Goal: Information Seeking & Learning: Learn about a topic

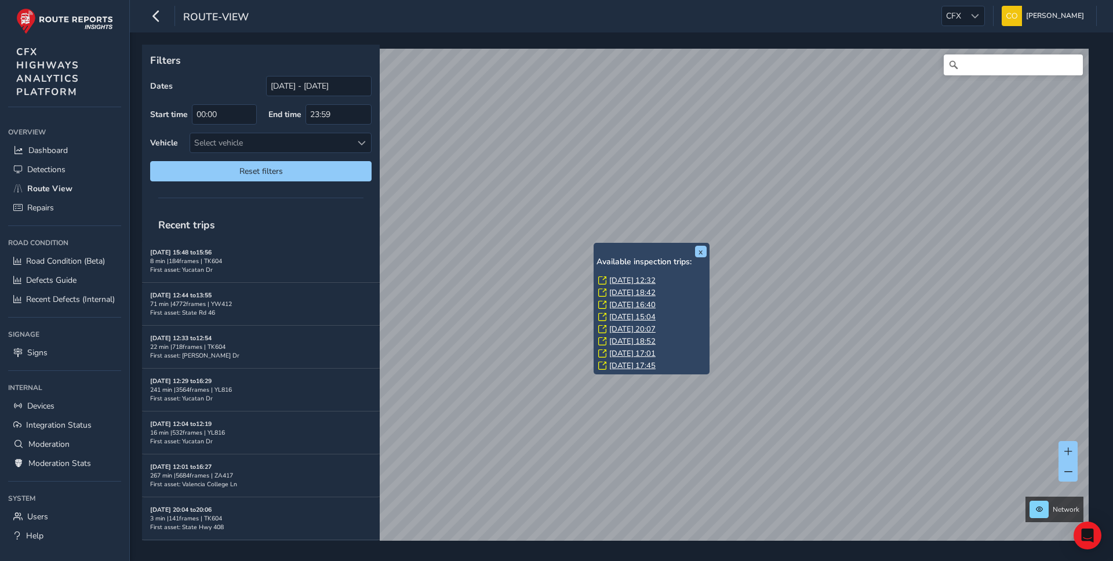
click at [636, 302] on link "Tue, 12 Aug, 16:40" at bounding box center [632, 305] width 46 height 10
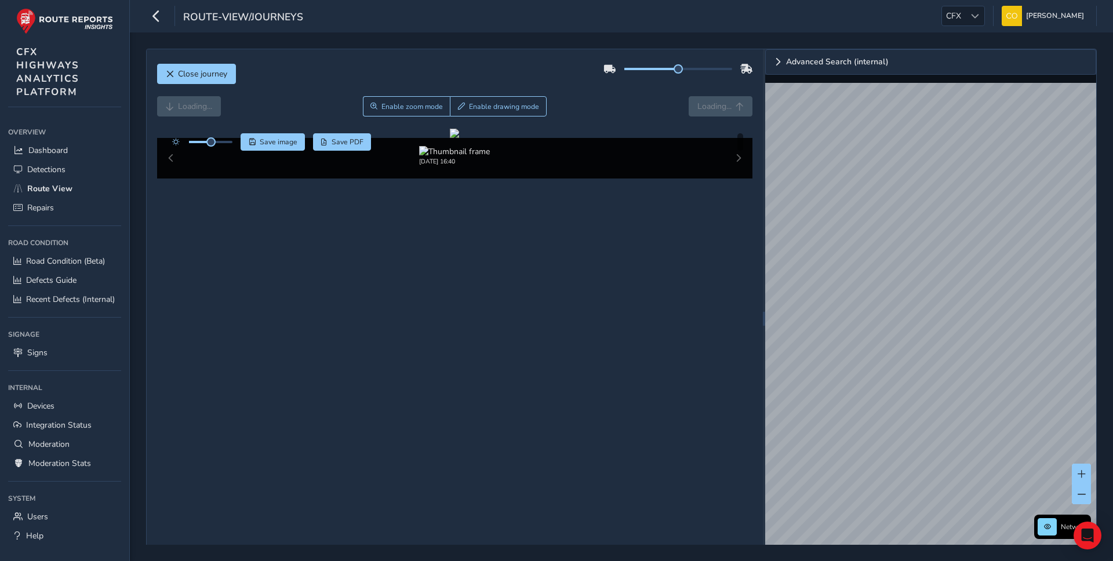
click at [550, 57] on div "Close journey Loading... Enable zoom mode Enable drawing mode Loading... Click …" at bounding box center [455, 318] width 616 height 539
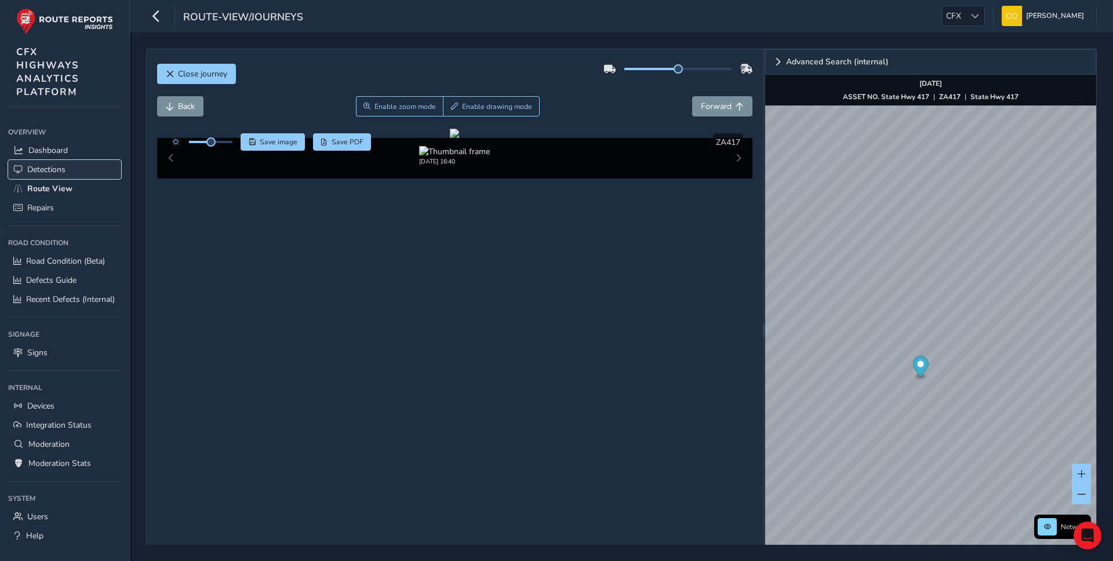
click at [83, 173] on link "Detections" at bounding box center [64, 169] width 113 height 19
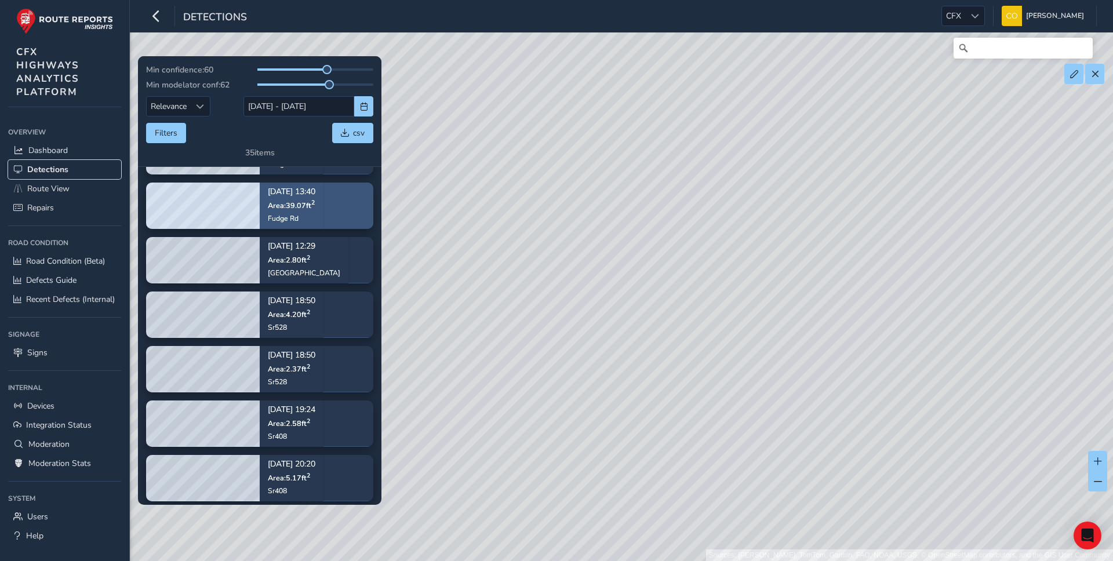
scroll to position [103, 0]
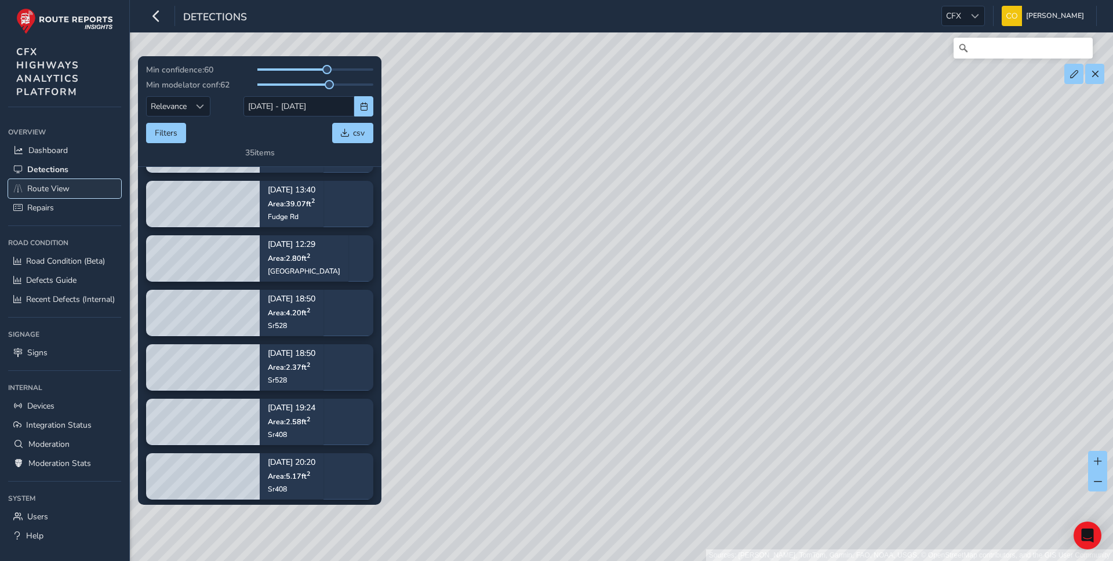
click at [99, 187] on link "Route View" at bounding box center [64, 188] width 113 height 19
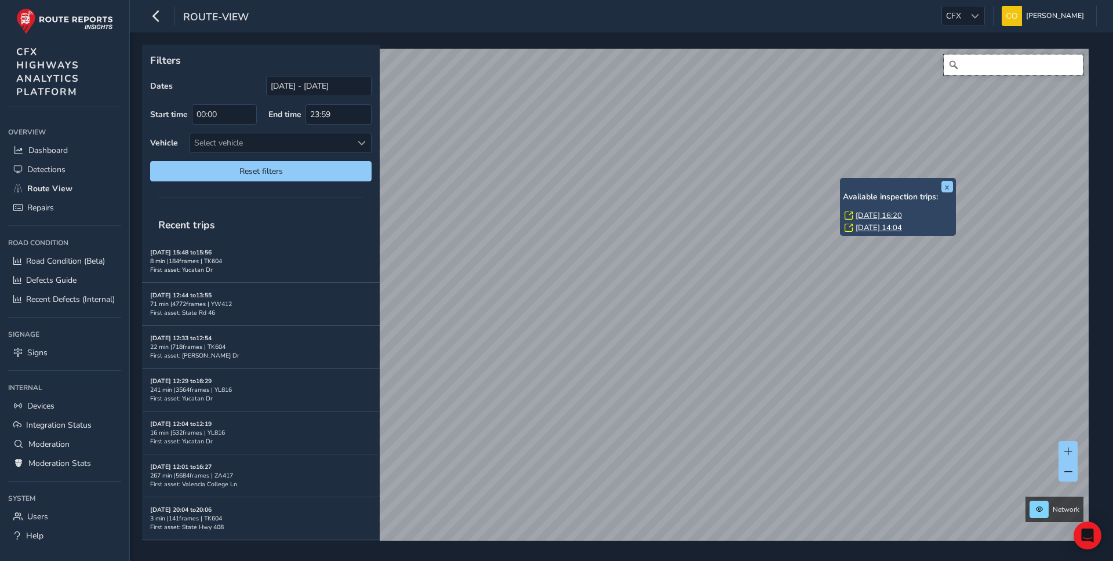
click at [1003, 63] on input "Search" at bounding box center [1013, 64] width 139 height 21
drag, startPoint x: 999, startPoint y: 67, endPoint x: 979, endPoint y: 67, distance: 19.7
click at [979, 67] on input "curryford road orlando" at bounding box center [1013, 64] width 139 height 21
type input "careford road orlando"
click at [1072, 66] on icon "Clear" at bounding box center [1073, 64] width 7 height 7
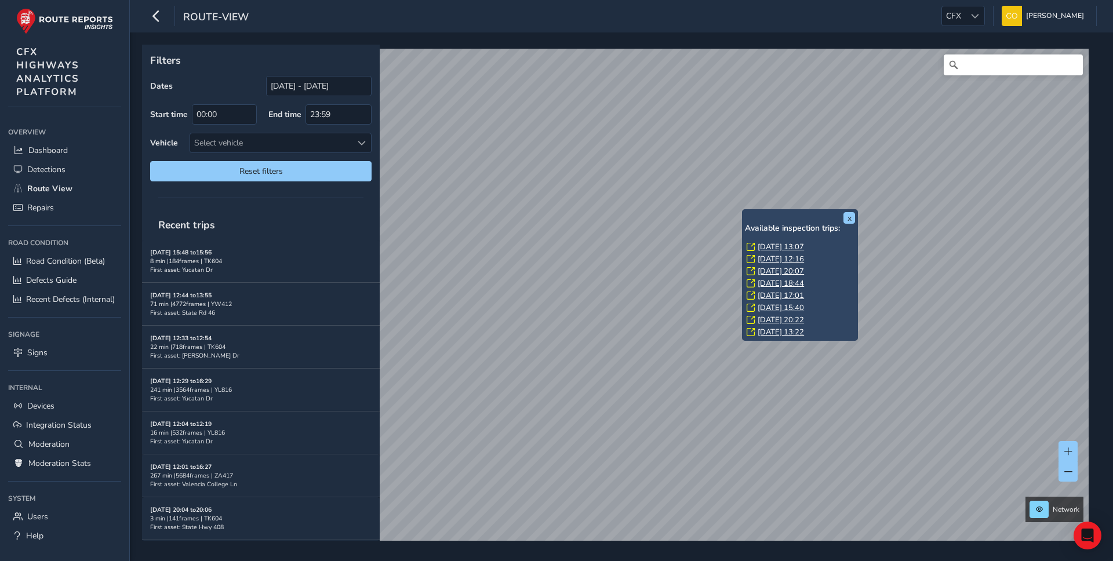
click at [780, 259] on link "Wed, 13 Aug, 12:16" at bounding box center [781, 259] width 46 height 10
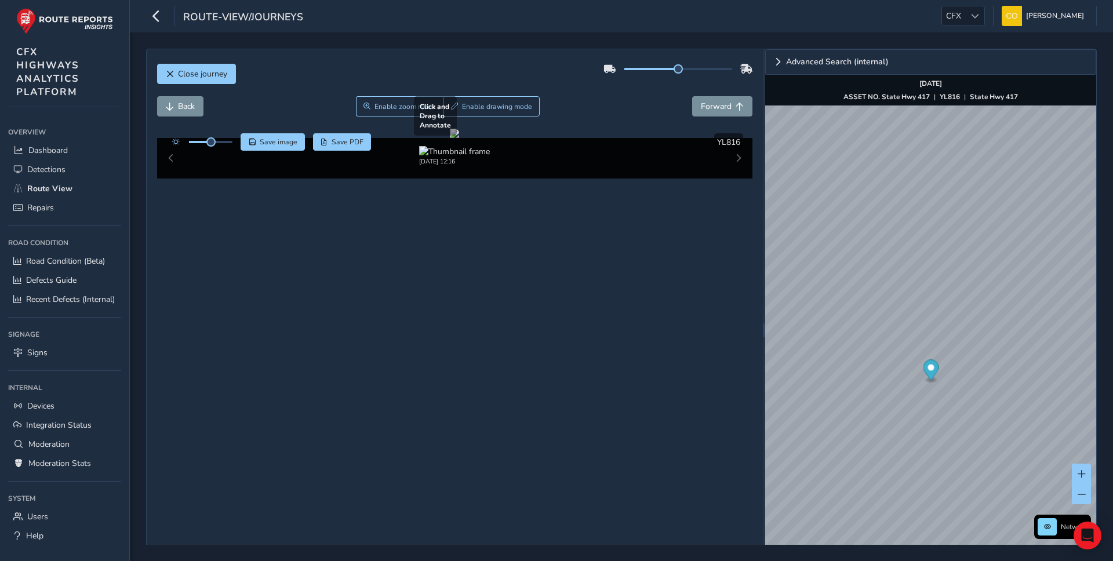
scroll to position [15, 0]
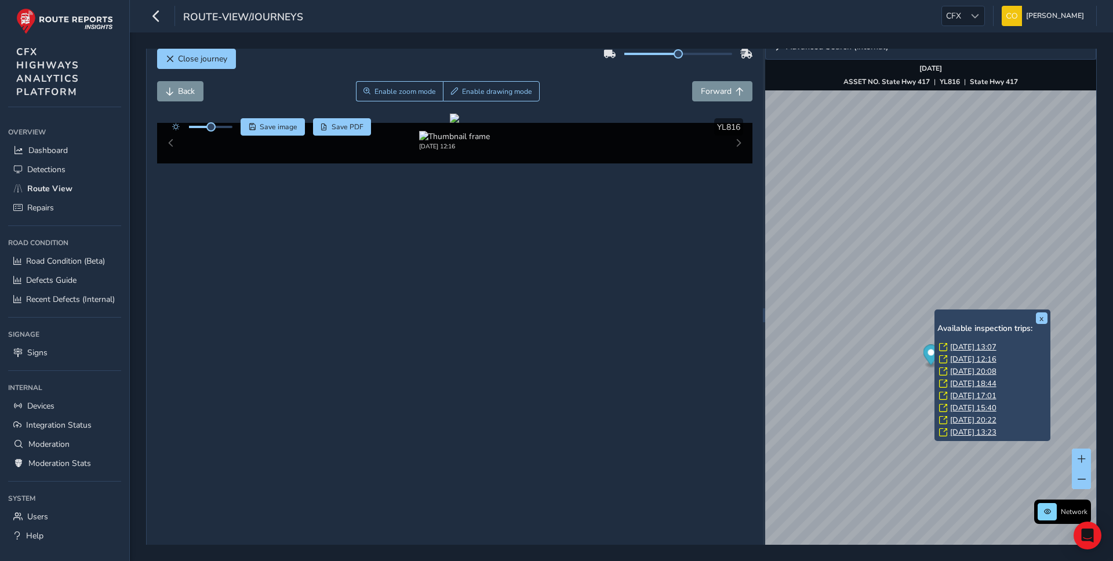
click at [973, 372] on link "Tue, 12 Aug, 20:08" at bounding box center [973, 371] width 46 height 10
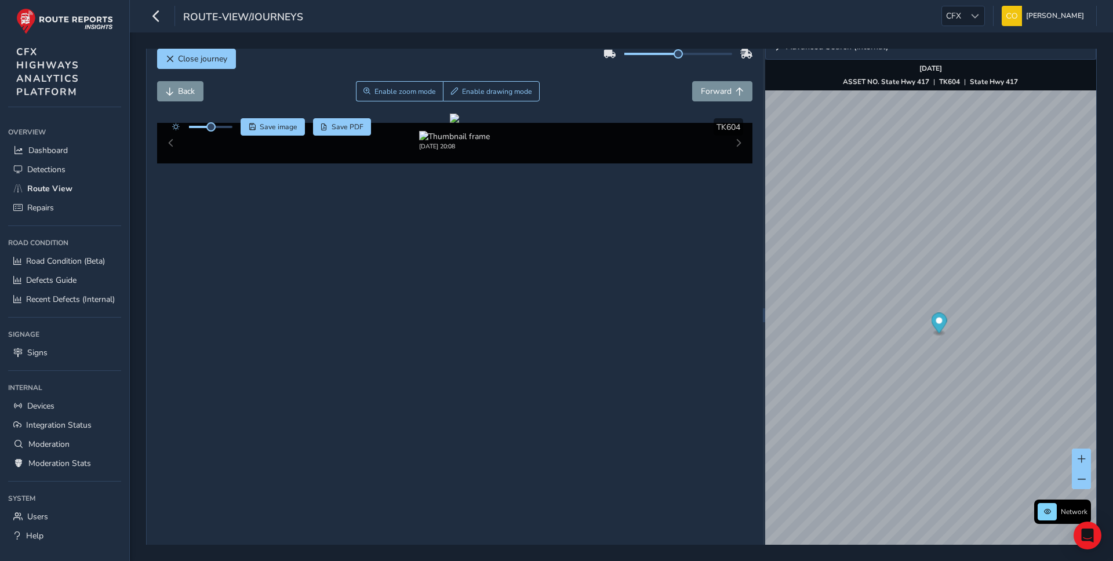
click at [632, 99] on div "Back Enable zoom mode Enable drawing mode Forward" at bounding box center [455, 91] width 596 height 20
click at [434, 142] on img at bounding box center [454, 136] width 71 height 11
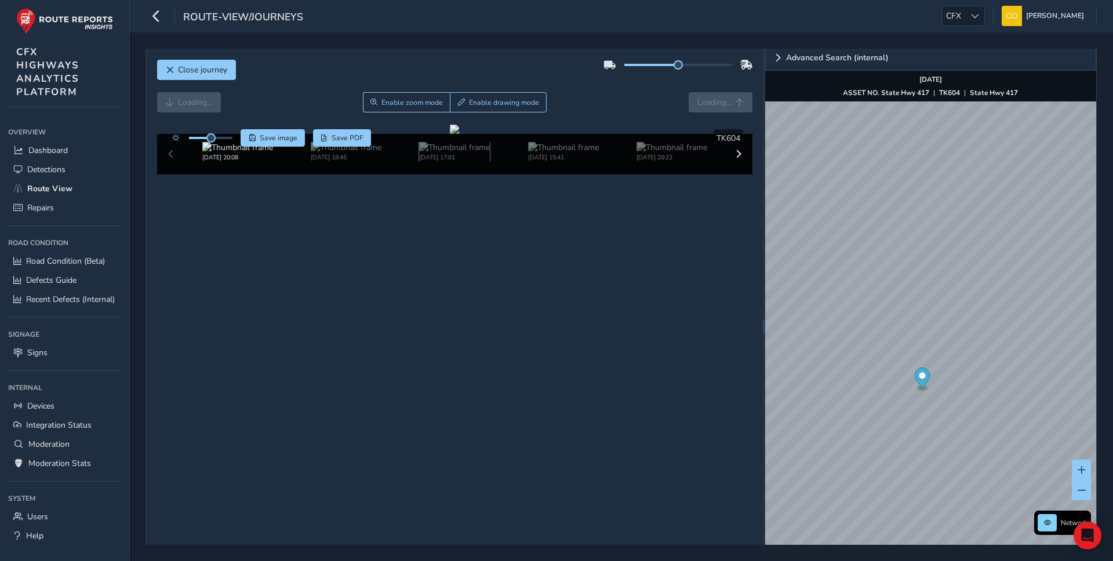
scroll to position [3, 0]
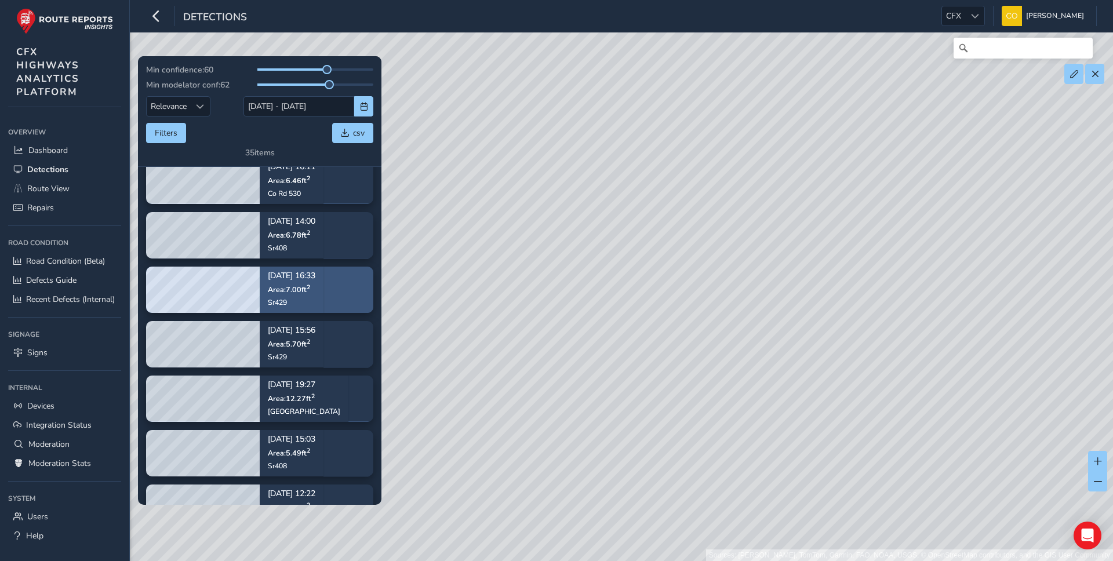
scroll to position [543, 0]
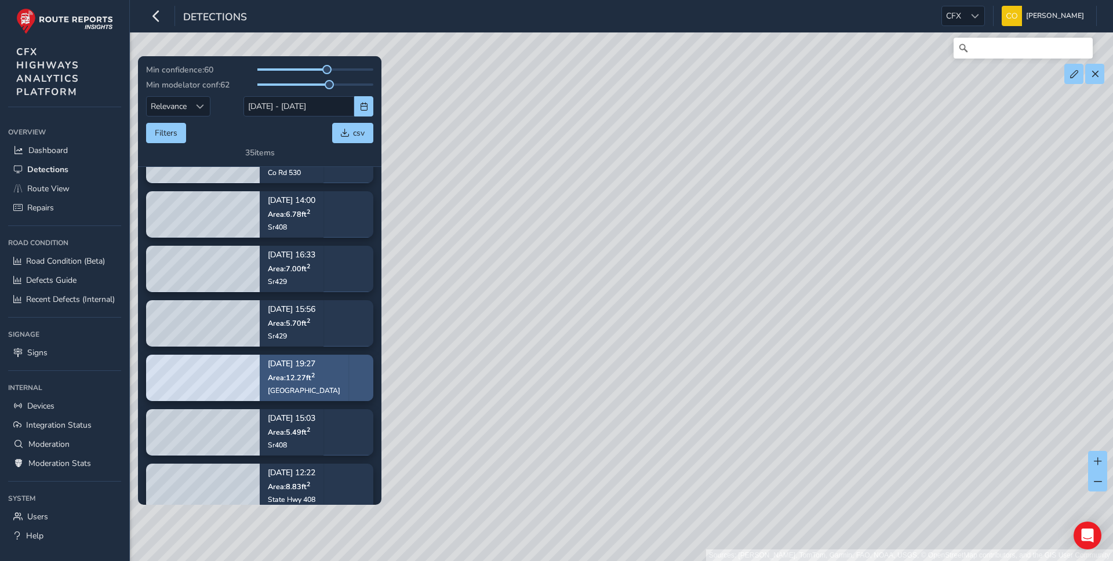
click at [318, 382] on div "[DATE] 19:27 Area: 12.27 ft 2 [GEOGRAPHIC_DATA]" at bounding box center [304, 377] width 72 height 51
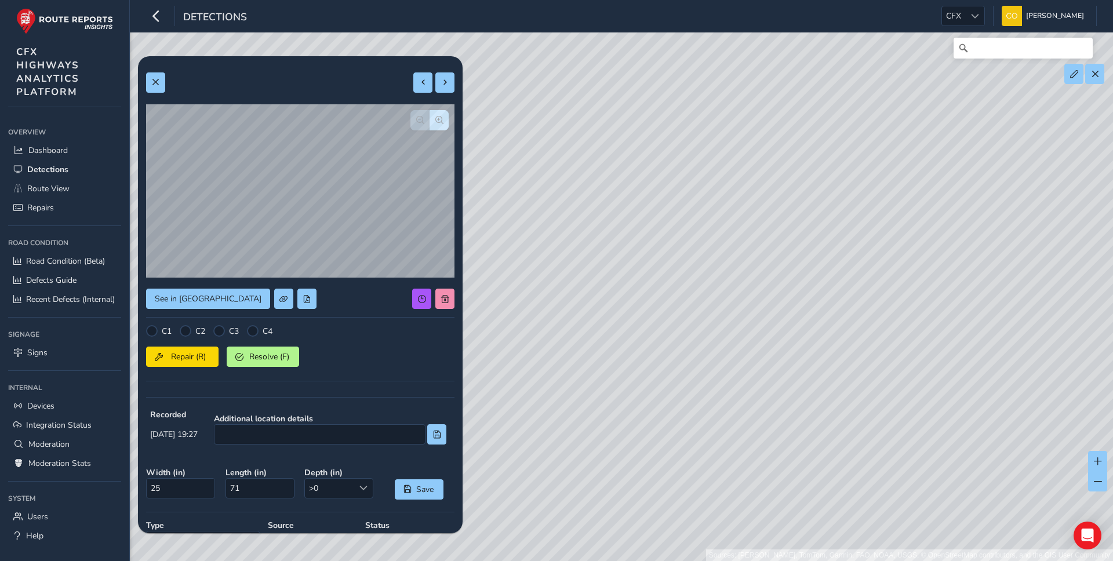
click at [152, 71] on div "See in Route View C1 C2 C3 C4 Repair (R) Resolve (F) Recorded [DATE] 19:27 Addi…" at bounding box center [300, 414] width 308 height 701
click at [154, 79] on span at bounding box center [155, 82] width 8 height 8
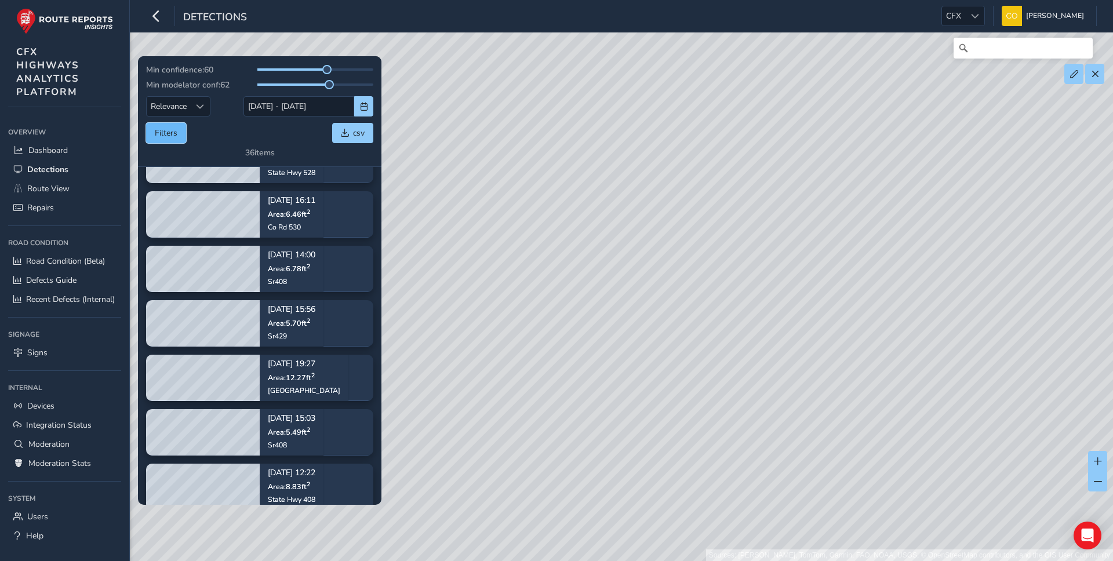
click at [174, 134] on button "Filters" at bounding box center [166, 133] width 40 height 20
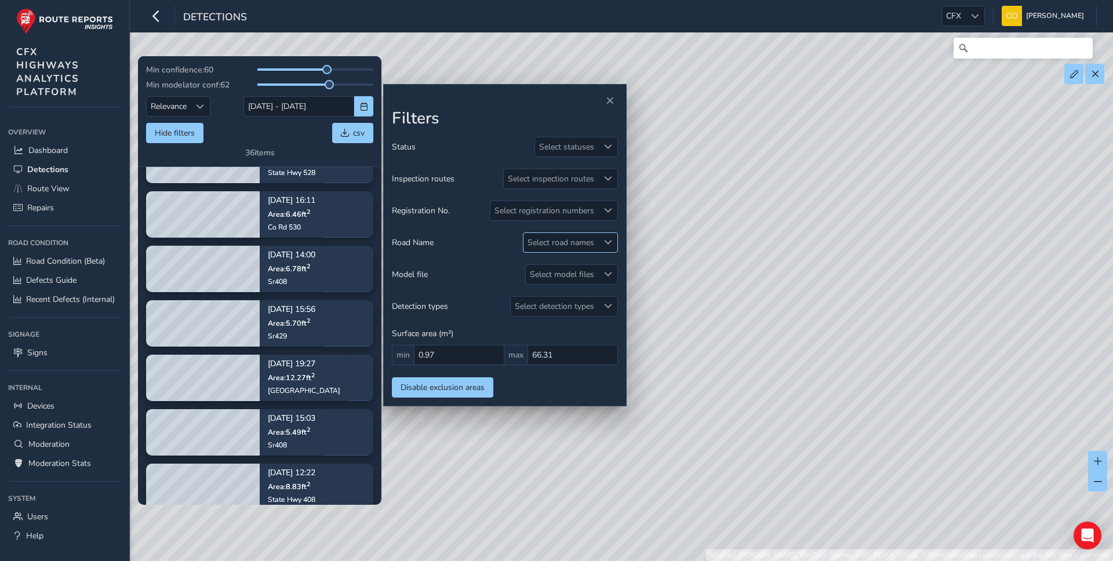
click at [561, 245] on div "Select road names" at bounding box center [560, 242] width 75 height 19
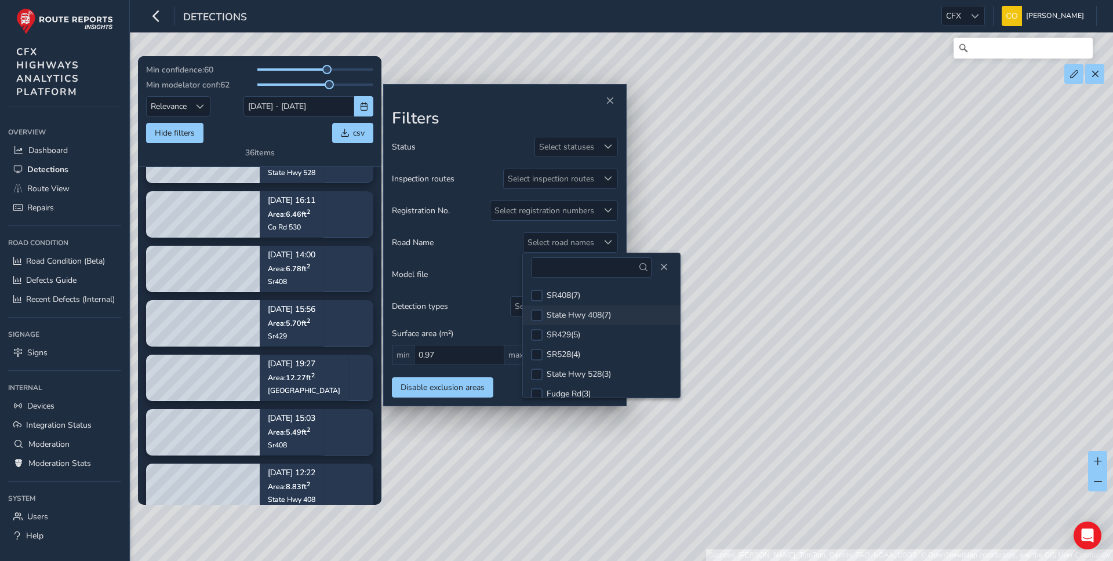
scroll to position [10, 0]
click at [540, 287] on div at bounding box center [537, 286] width 12 height 12
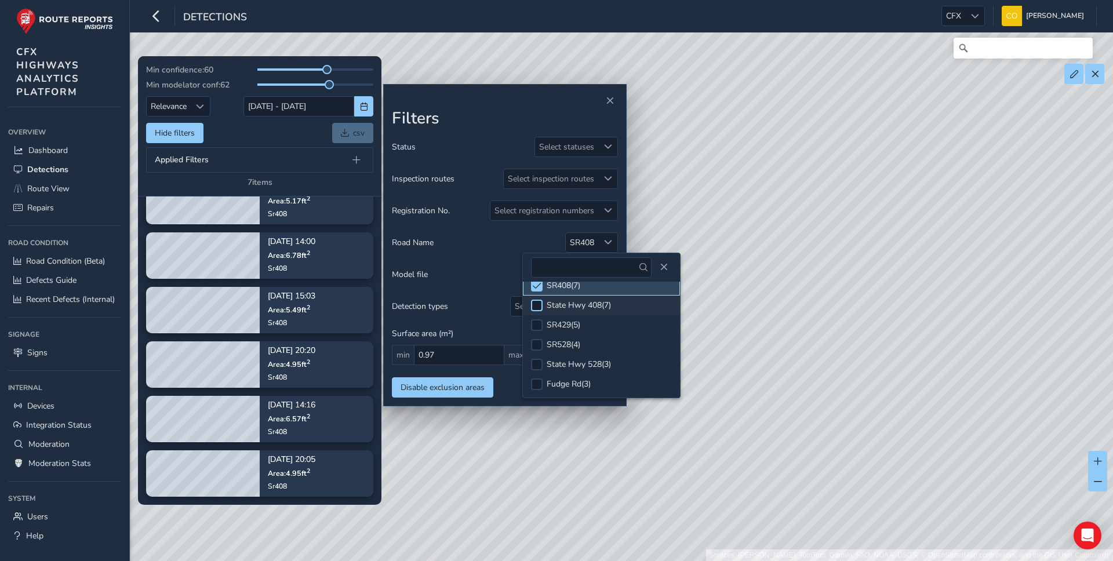
scroll to position [19, 0]
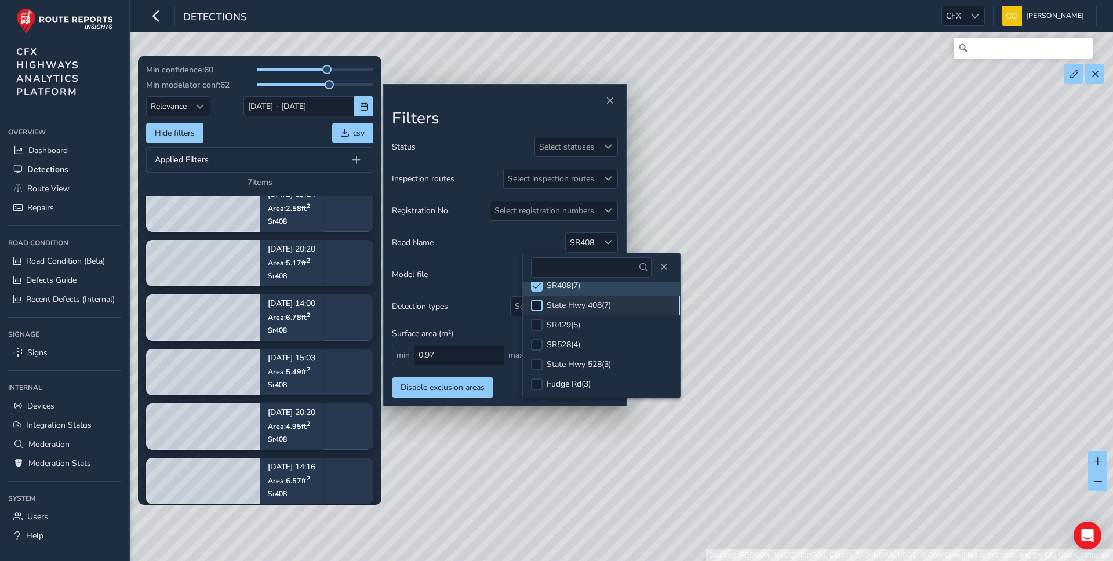
click at [539, 304] on div at bounding box center [537, 306] width 12 height 12
click at [538, 326] on div at bounding box center [537, 325] width 12 height 12
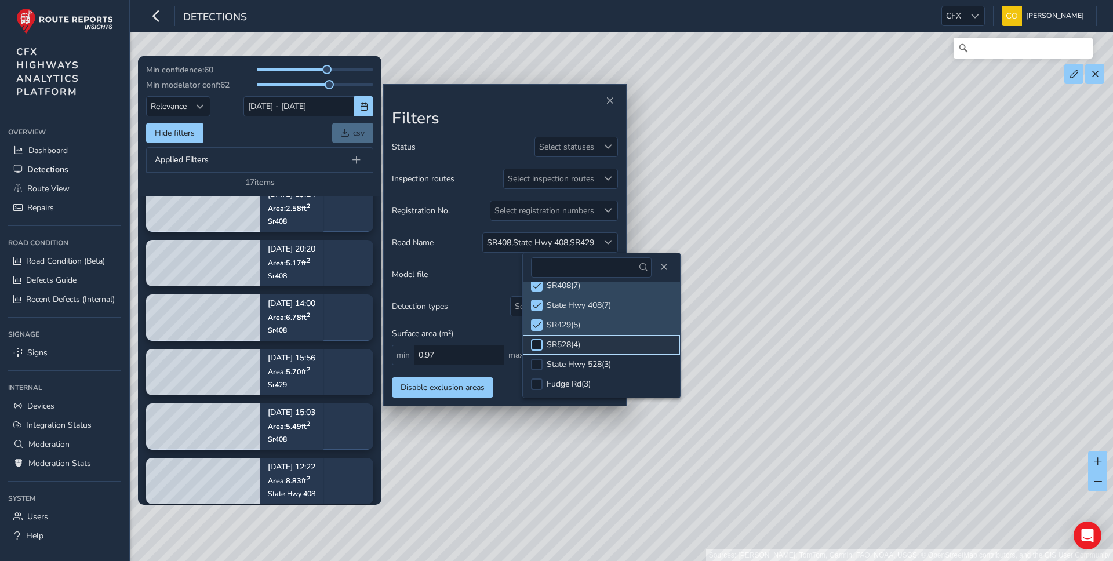
click at [537, 341] on div at bounding box center [537, 345] width 12 height 12
click at [536, 364] on div at bounding box center [537, 365] width 12 height 12
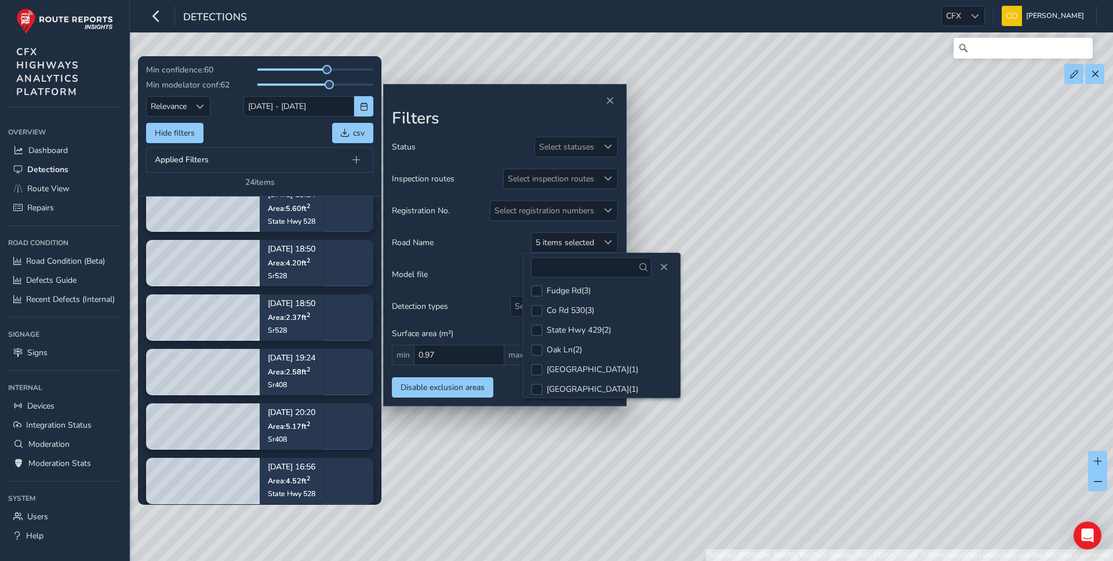
scroll to position [108, 0]
click at [539, 325] on div at bounding box center [537, 326] width 12 height 12
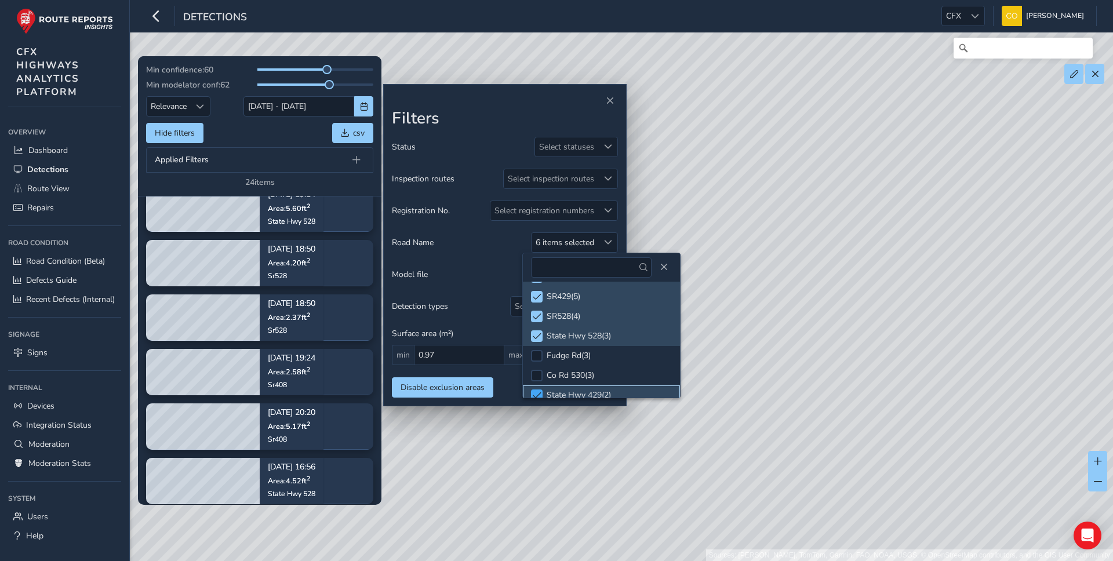
scroll to position [4, 0]
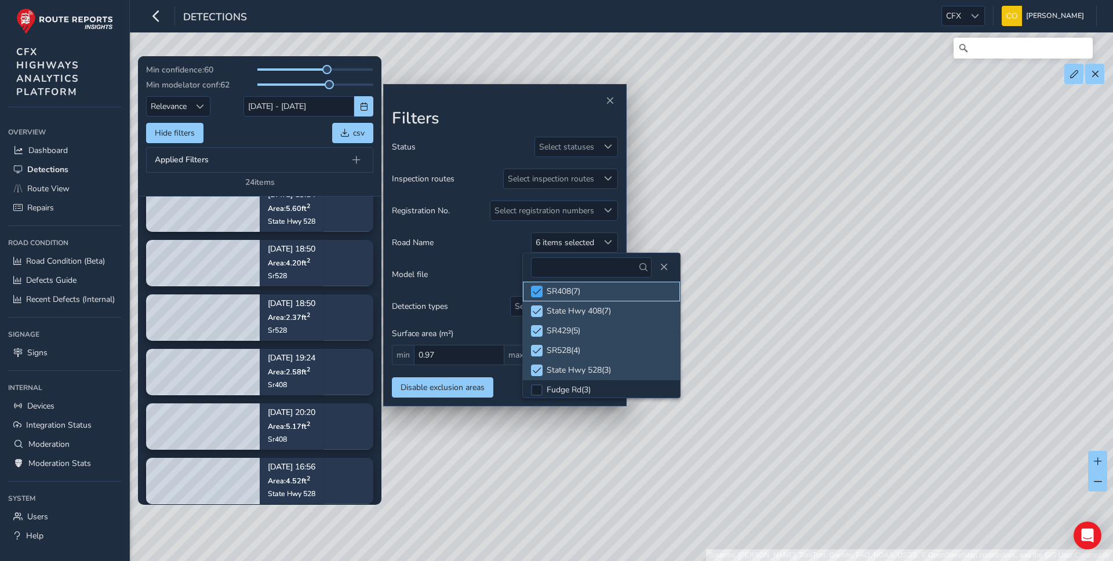
click at [539, 293] on span at bounding box center [537, 292] width 9 height 8
click at [538, 314] on span at bounding box center [537, 311] width 9 height 8
click at [536, 333] on span at bounding box center [537, 331] width 9 height 8
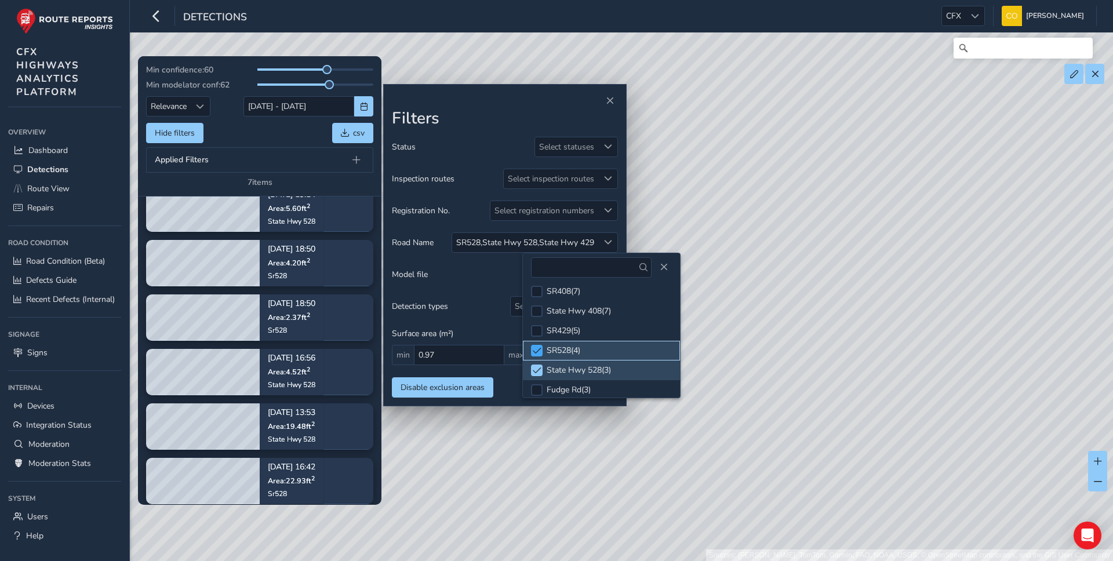
click at [536, 354] on span at bounding box center [537, 351] width 9 height 8
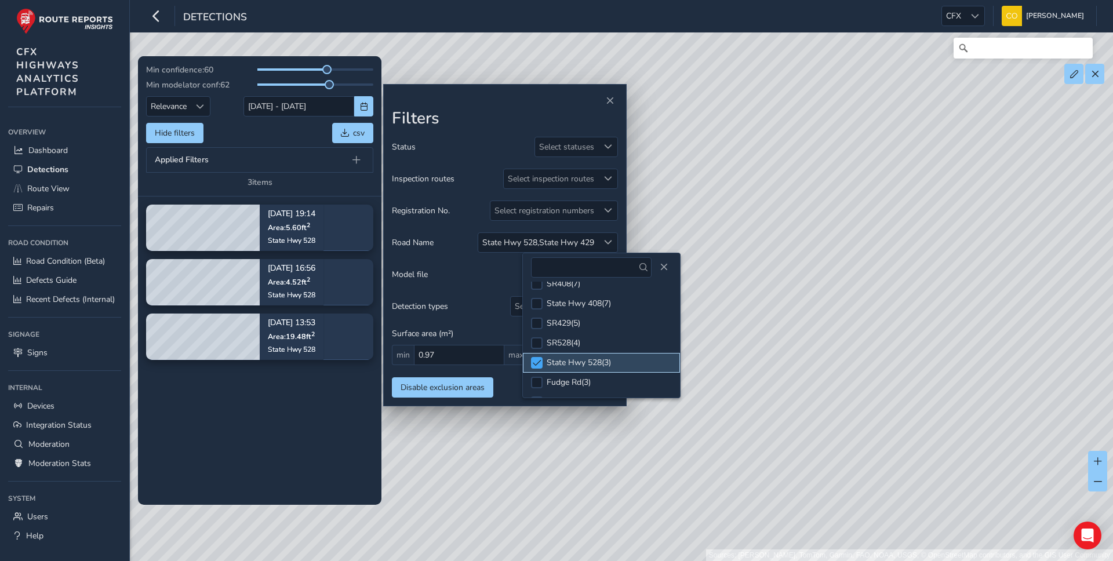
click at [537, 360] on span at bounding box center [537, 363] width 9 height 8
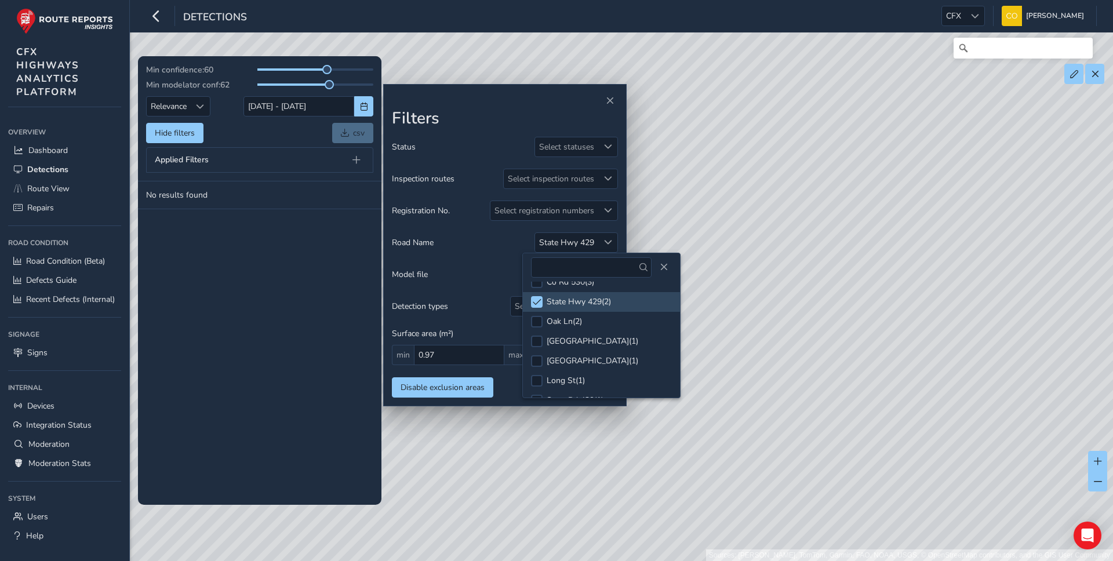
scroll to position [136, 0]
click at [538, 297] on span at bounding box center [537, 297] width 9 height 8
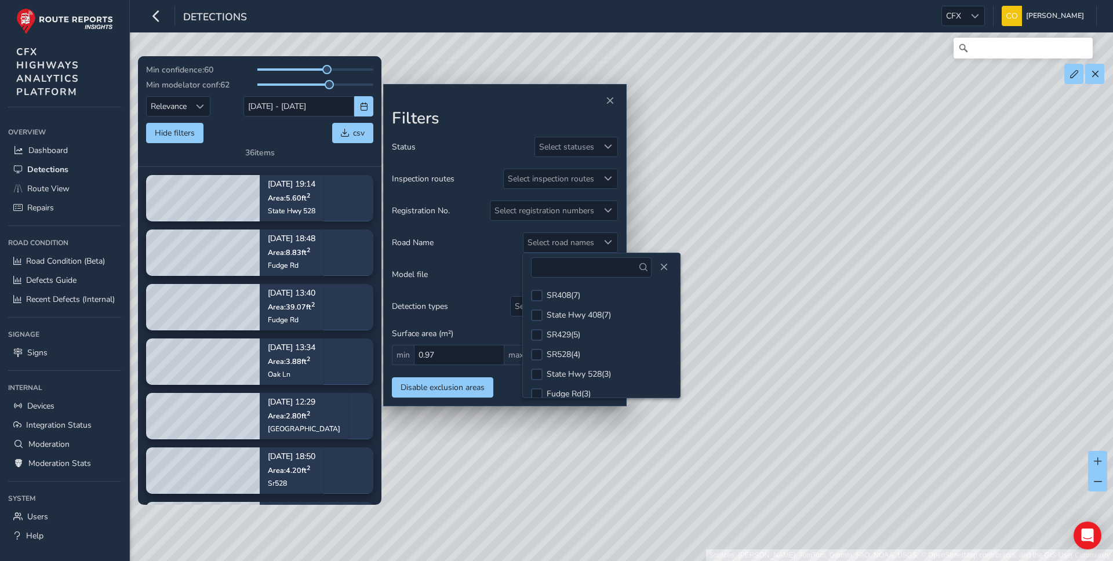
click at [763, 372] on div "Sources: [PERSON_NAME], TomTom, Garmin, FAO, NOAA, USGS, © OpenStreetMap contri…" at bounding box center [556, 280] width 1113 height 561
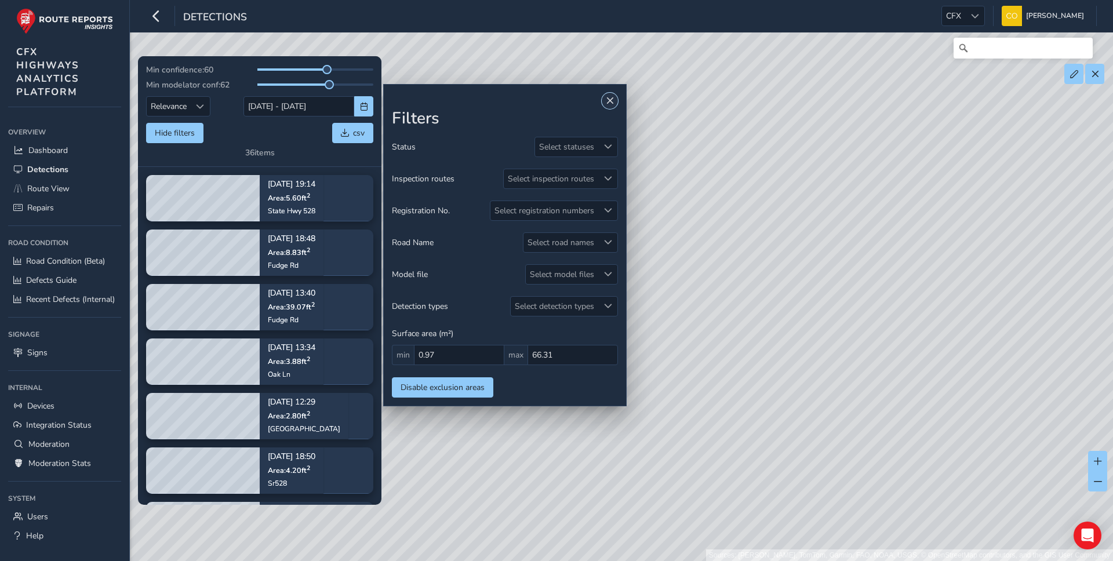
click at [607, 100] on span "Close" at bounding box center [610, 101] width 8 height 8
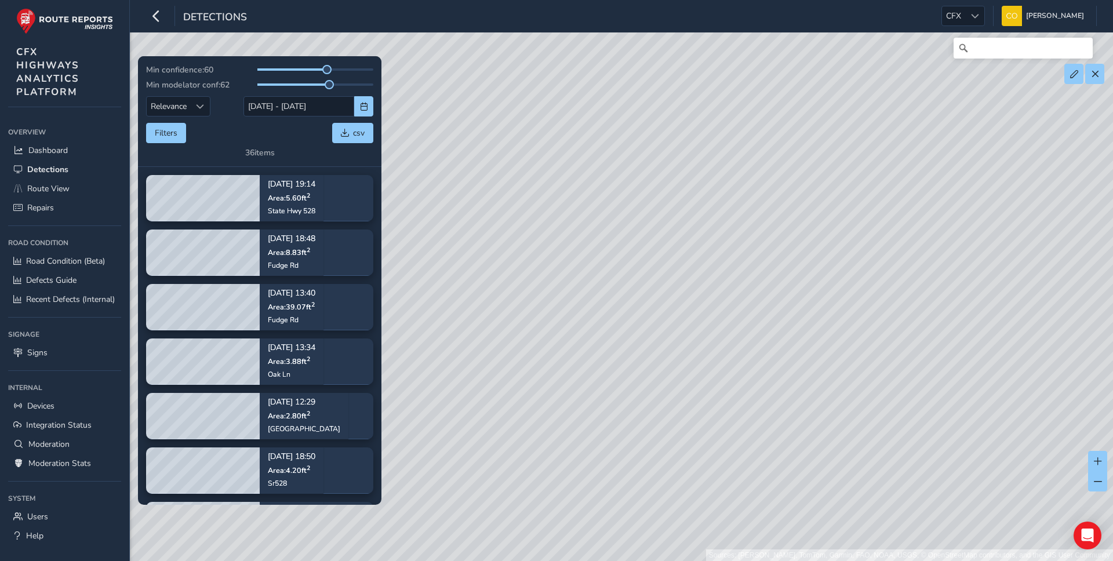
drag, startPoint x: 642, startPoint y: 267, endPoint x: 853, endPoint y: 251, distance: 211.0
click at [854, 251] on div "Sources: [PERSON_NAME], TomTom, Garmin, FAO, NOAA, USGS, © OpenStreetMap contri…" at bounding box center [556, 280] width 1113 height 561
drag, startPoint x: 939, startPoint y: 159, endPoint x: 833, endPoint y: 261, distance: 147.2
click at [833, 261] on div "Sources: [PERSON_NAME], TomTom, Garmin, FAO, NOAA, USGS, © OpenStreetMap contri…" at bounding box center [556, 280] width 1113 height 561
drag, startPoint x: 765, startPoint y: 160, endPoint x: 764, endPoint y: 277, distance: 117.1
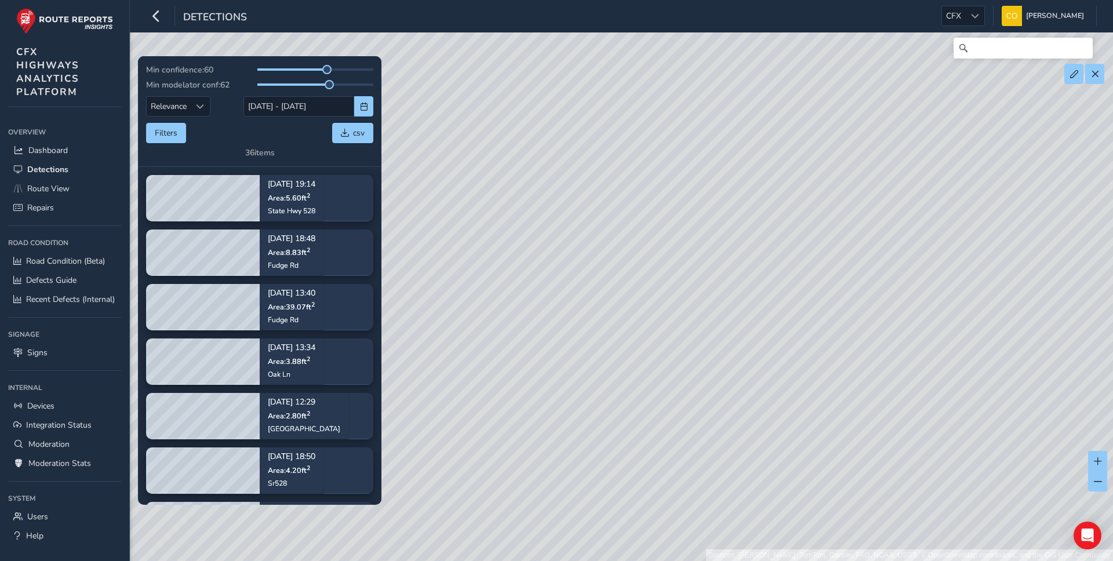
click at [764, 278] on div "Sources: [PERSON_NAME], TomTom, Garmin, FAO, NOAA, USGS, © OpenStreetMap contri…" at bounding box center [556, 280] width 1113 height 561
drag, startPoint x: 769, startPoint y: 340, endPoint x: 769, endPoint y: 299, distance: 41.2
click at [769, 299] on div "Sources: [PERSON_NAME], TomTom, Garmin, FAO, NOAA, USGS, © OpenStreetMap contri…" at bounding box center [556, 280] width 1113 height 561
drag, startPoint x: 761, startPoint y: 308, endPoint x: 658, endPoint y: 344, distance: 109.3
click at [658, 344] on div "Sources: [PERSON_NAME], TomTom, Garmin, FAO, NOAA, USGS, © OpenStreetMap contri…" at bounding box center [556, 280] width 1113 height 561
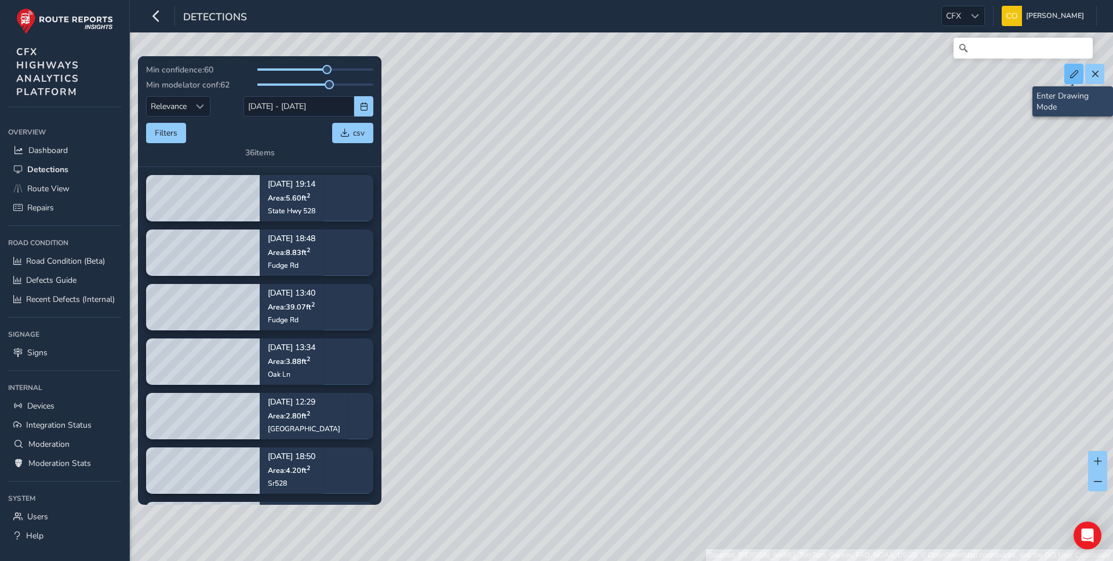
click at [1076, 77] on span at bounding box center [1074, 74] width 8 height 8
click at [1071, 79] on button at bounding box center [1073, 74] width 19 height 20
click at [1070, 78] on button at bounding box center [1073, 74] width 19 height 20
drag, startPoint x: 711, startPoint y: 284, endPoint x: 867, endPoint y: 284, distance: 155.9
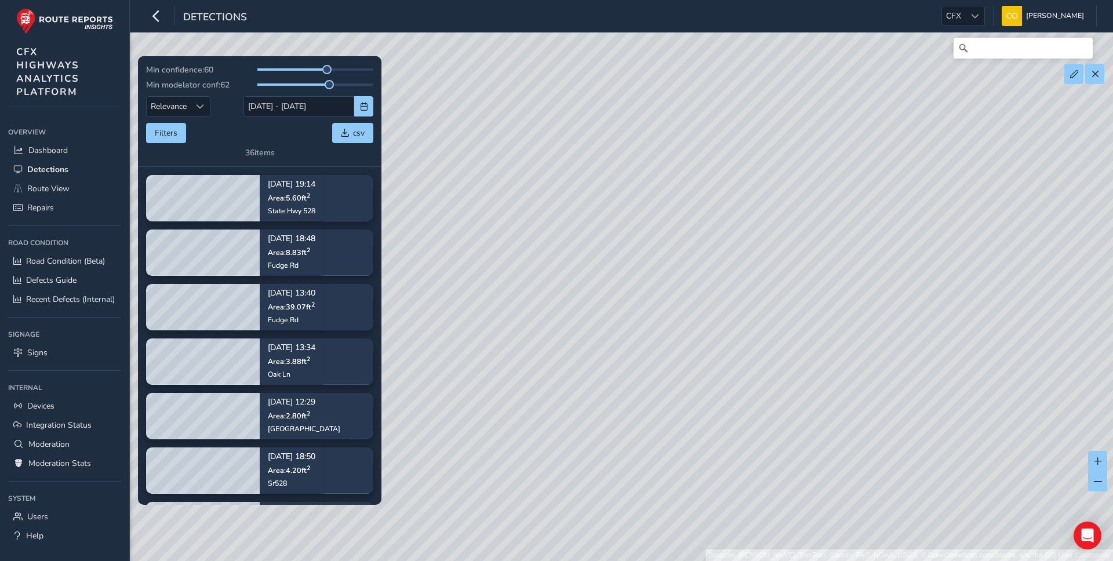
click at [867, 284] on div "Sources: [PERSON_NAME], TomTom, Garmin, FAO, NOAA, USGS, © OpenStreetMap contri…" at bounding box center [556, 280] width 1113 height 561
drag, startPoint x: 704, startPoint y: 97, endPoint x: 868, endPoint y: 239, distance: 217.0
click at [868, 239] on div "Sources: [PERSON_NAME], TomTom, Garmin, FAO, NOAA, USGS, © OpenStreetMap contri…" at bounding box center [556, 280] width 1113 height 561
drag, startPoint x: 896, startPoint y: 246, endPoint x: 734, endPoint y: 252, distance: 161.8
click at [734, 252] on div "Sources: [PERSON_NAME], TomTom, Garmin, FAO, NOAA, USGS, © OpenStreetMap contri…" at bounding box center [556, 280] width 1113 height 561
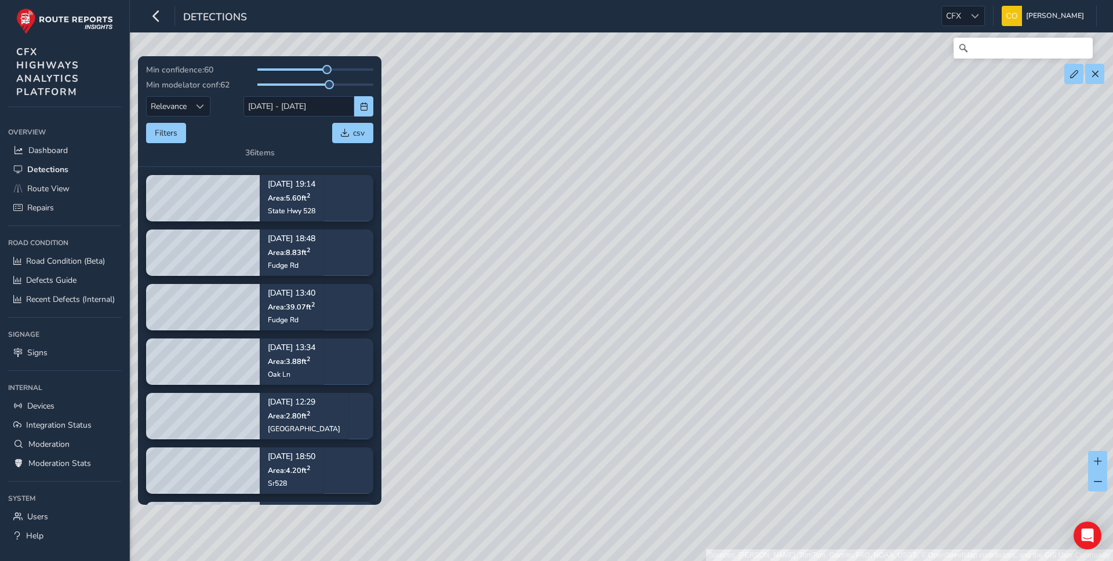
click at [811, 133] on div "Sources: [PERSON_NAME], TomTom, Garmin, FAO, NOAA, USGS, © OpenStreetMap contri…" at bounding box center [556, 280] width 1113 height 561
drag, startPoint x: 791, startPoint y: 146, endPoint x: 789, endPoint y: 188, distance: 42.3
click at [790, 189] on div "Sources: [PERSON_NAME], TomTom, Garmin, FAO, NOAA, USGS, © OpenStreetMap contri…" at bounding box center [556, 280] width 1113 height 561
drag, startPoint x: 872, startPoint y: 243, endPoint x: 616, endPoint y: 235, distance: 256.3
click at [616, 235] on div "Sources: [PERSON_NAME], TomTom, Garmin, FAO, NOAA, USGS, © OpenStreetMap contri…" at bounding box center [556, 280] width 1113 height 561
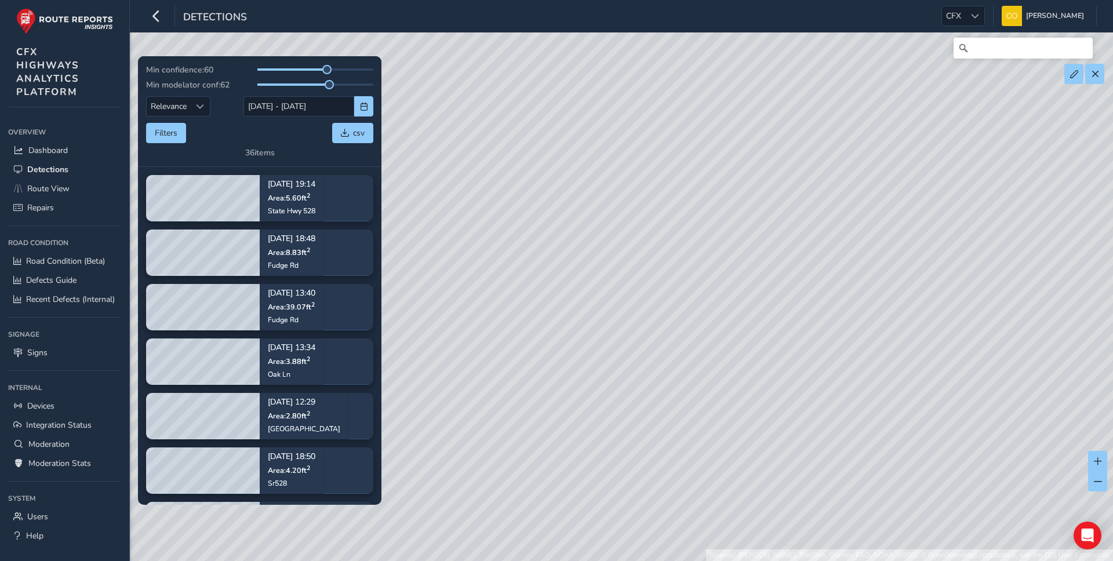
drag, startPoint x: 922, startPoint y: 307, endPoint x: 752, endPoint y: 297, distance: 170.1
click at [752, 297] on div "Sources: [PERSON_NAME], TomTom, Garmin, FAO, NOAA, USGS, © OpenStreetMap contri…" at bounding box center [556, 280] width 1113 height 561
drag, startPoint x: 667, startPoint y: 336, endPoint x: 857, endPoint y: 312, distance: 191.6
click at [857, 312] on div "Sources: [PERSON_NAME], TomTom, Garmin, FAO, NOAA, USGS, © OpenStreetMap contri…" at bounding box center [556, 280] width 1113 height 561
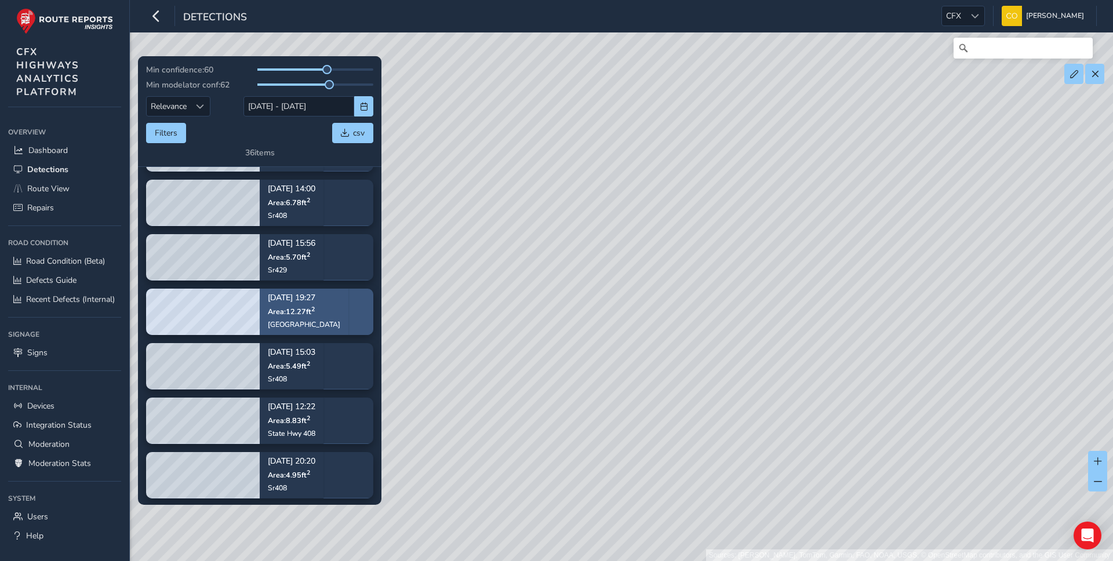
scroll to position [638, 0]
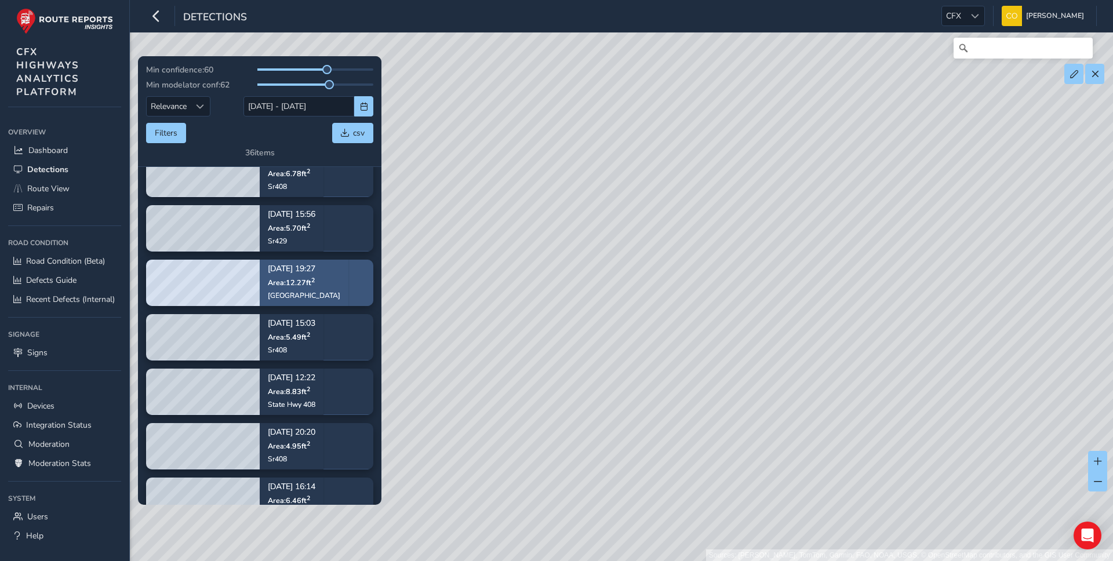
click at [316, 299] on div "[GEOGRAPHIC_DATA]" at bounding box center [304, 294] width 72 height 9
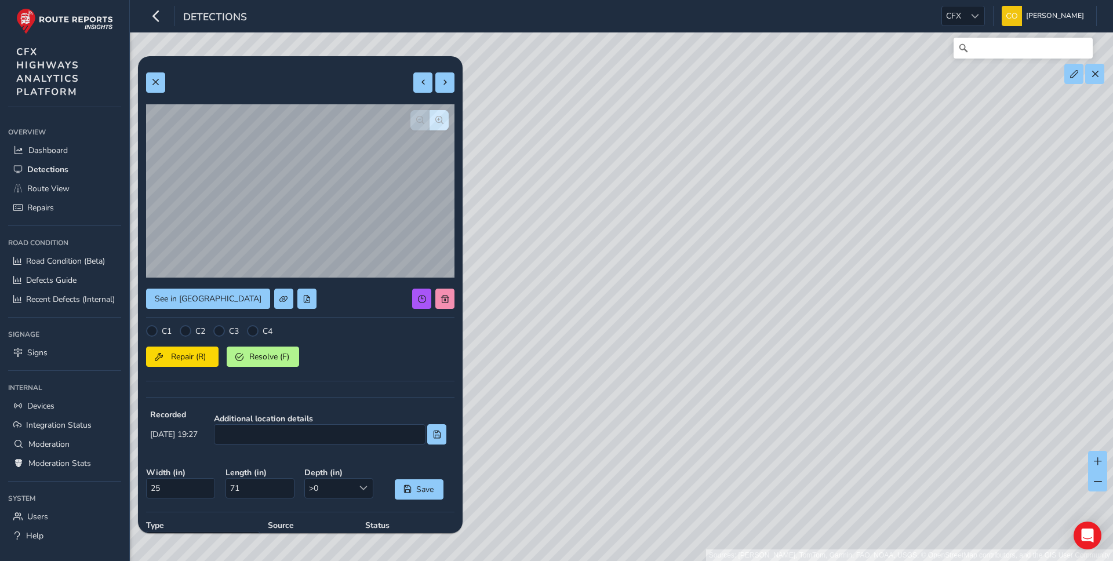
drag, startPoint x: 714, startPoint y: 391, endPoint x: 715, endPoint y: 271, distance: 120.6
click at [715, 271] on div "Sources: [PERSON_NAME], TomTom, Garmin, FAO, NOAA, USGS, © OpenStreetMap contri…" at bounding box center [556, 280] width 1113 height 561
drag, startPoint x: 857, startPoint y: 166, endPoint x: 742, endPoint y: 338, distance: 207.2
click at [743, 338] on div "Sources: [PERSON_NAME], TomTom, Garmin, FAO, NOAA, USGS, © OpenStreetMap contri…" at bounding box center [556, 280] width 1113 height 561
click at [155, 85] on span at bounding box center [155, 82] width 8 height 8
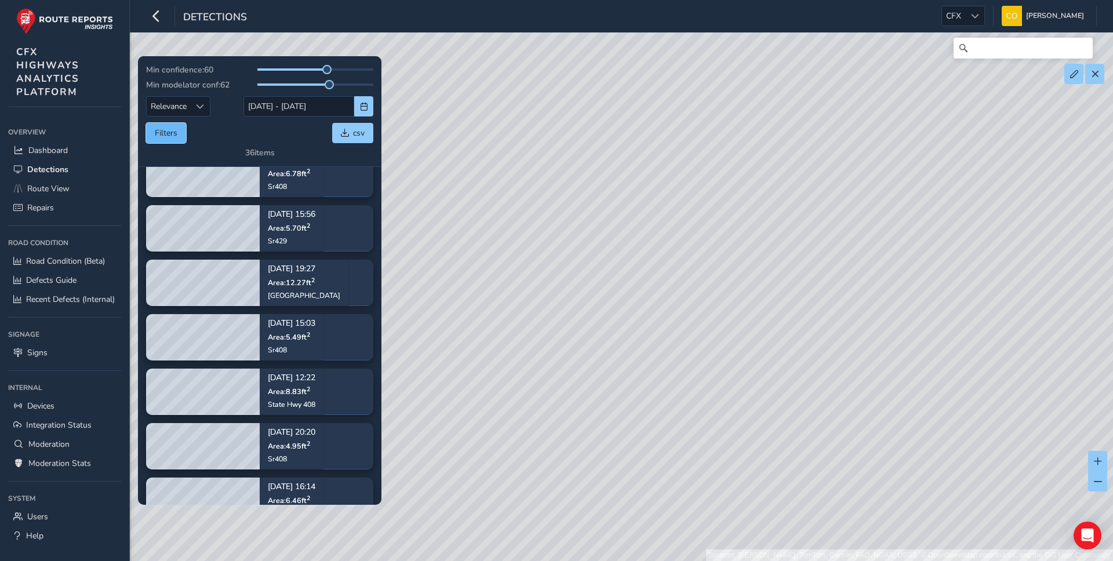
click at [177, 134] on button "Filters" at bounding box center [166, 133] width 40 height 20
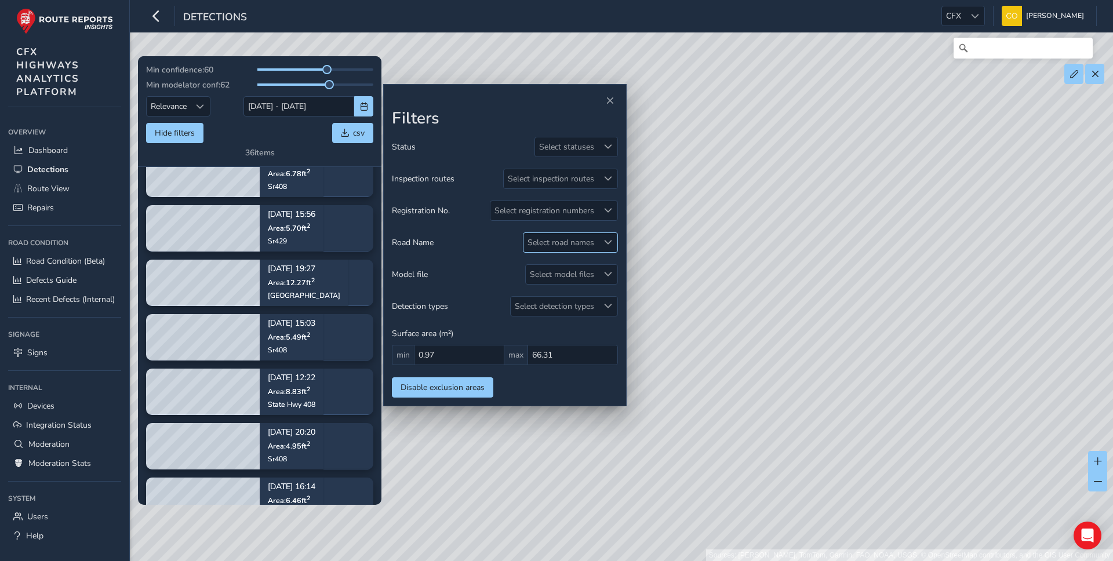
click at [581, 240] on div "Select road names" at bounding box center [560, 242] width 75 height 19
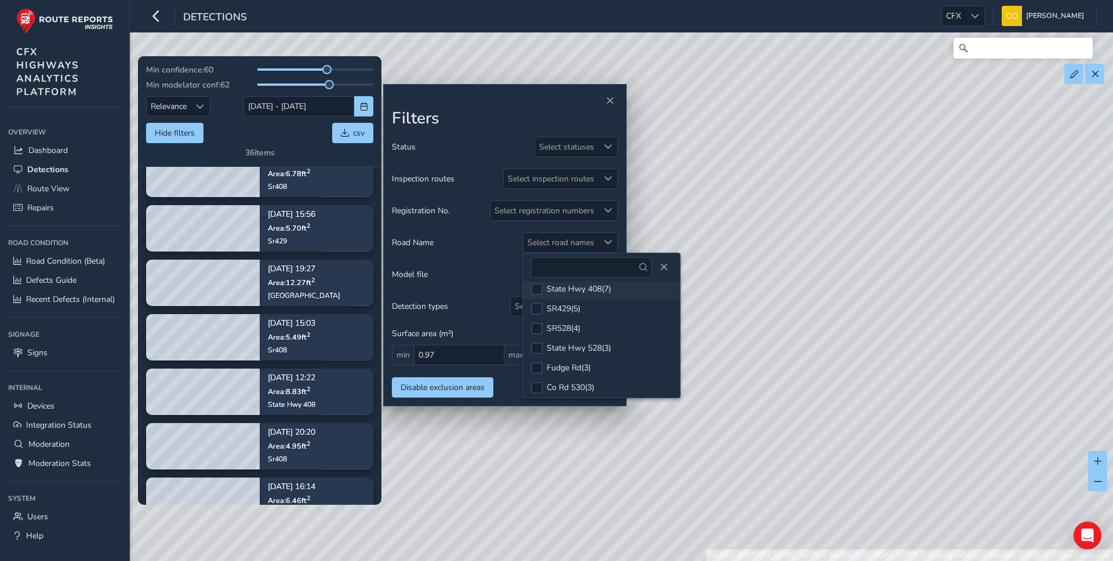
scroll to position [27, 0]
click at [538, 329] on div at bounding box center [537, 328] width 12 height 12
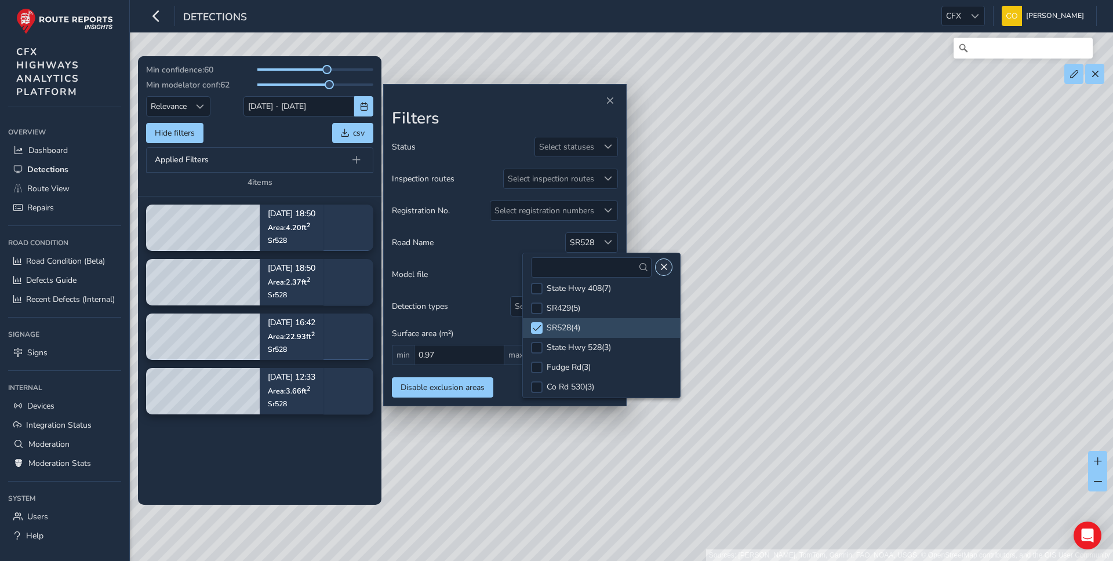
click at [660, 264] on span "Close" at bounding box center [664, 267] width 8 height 8
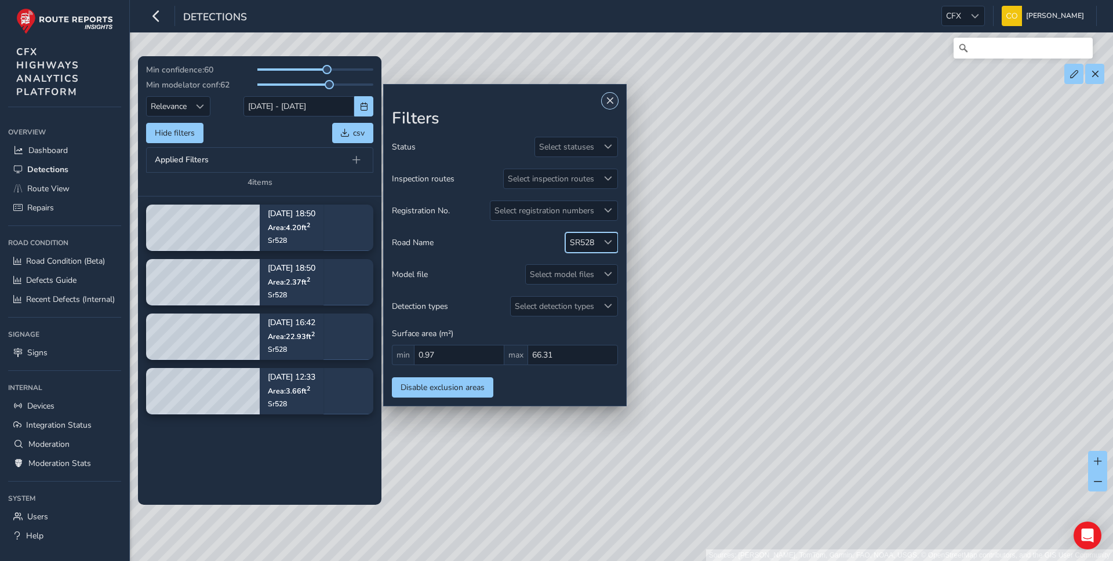
click at [610, 99] on span "Close" at bounding box center [610, 101] width 8 height 8
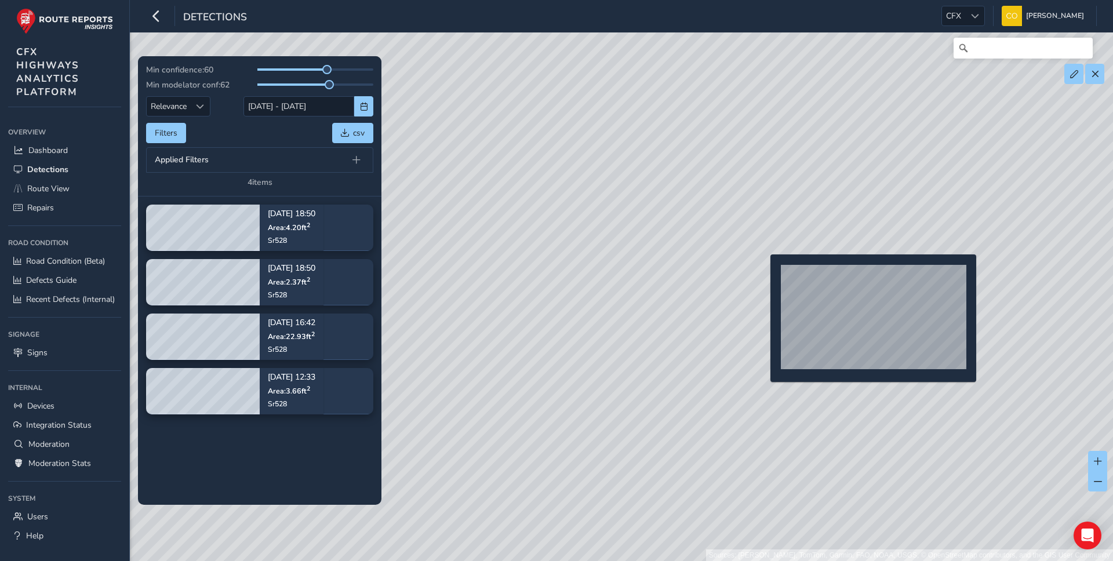
click at [763, 273] on div "Sources: [PERSON_NAME], TomTom, Garmin, FAO, NOAA, USGS, © OpenStreetMap contri…" at bounding box center [556, 280] width 1113 height 561
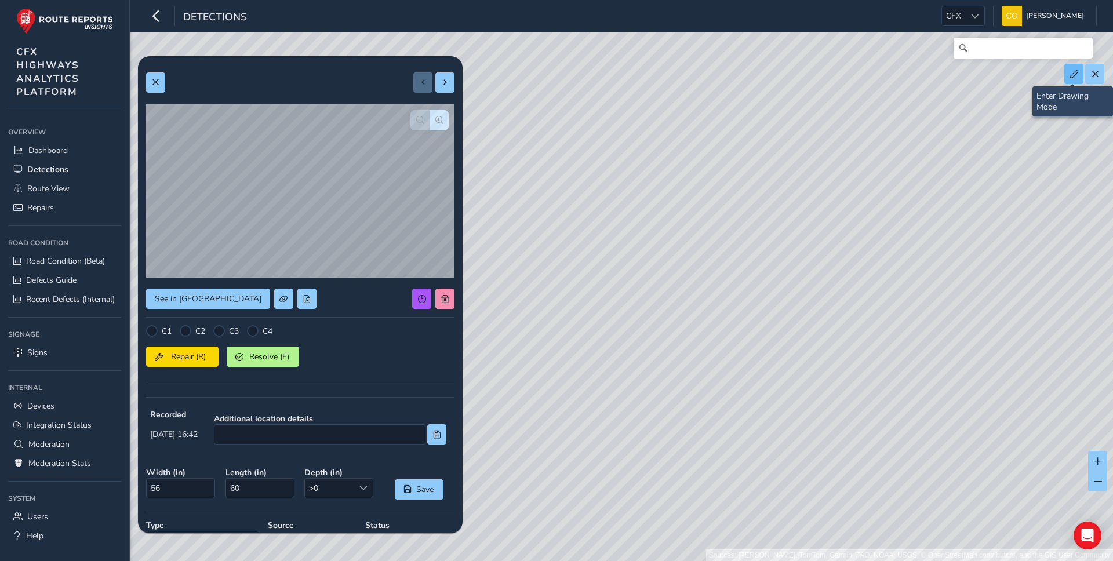
click at [1069, 79] on button at bounding box center [1073, 74] width 19 height 20
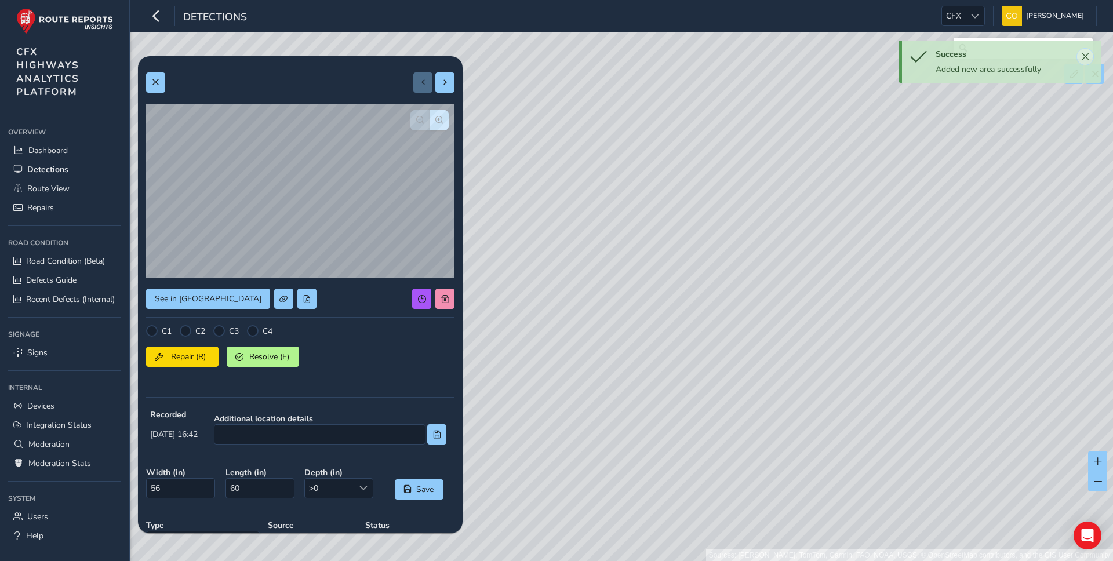
click at [1089, 52] on button "Close" at bounding box center [1085, 57] width 16 height 16
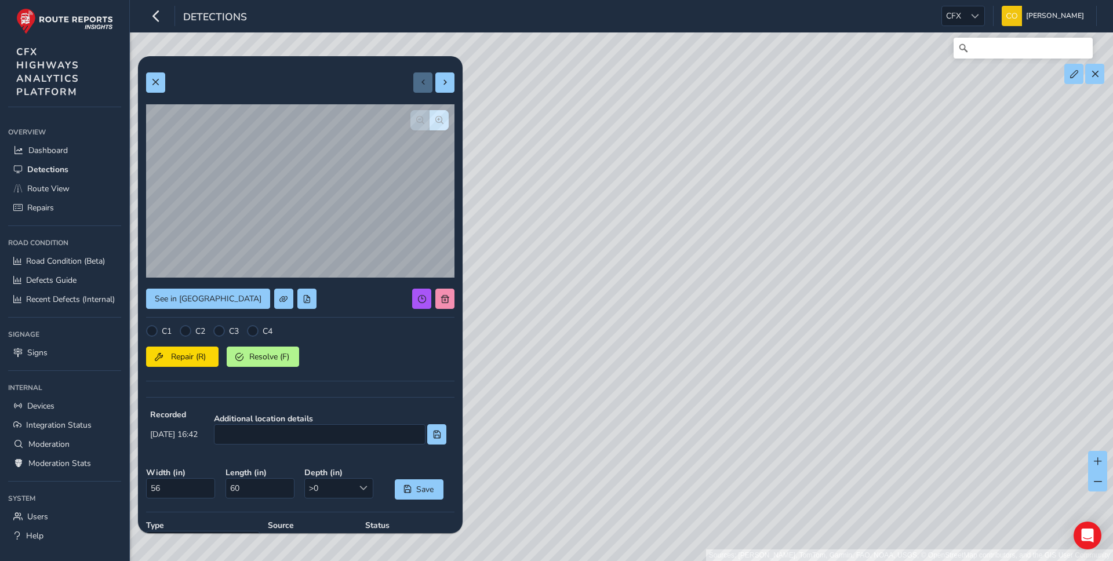
drag, startPoint x: 899, startPoint y: 286, endPoint x: 814, endPoint y: 271, distance: 86.4
click at [814, 271] on div "Sources: [PERSON_NAME], TomTom, Garmin, FAO, NOAA, USGS, © OpenStreetMap contri…" at bounding box center [556, 280] width 1113 height 561
click at [1072, 76] on span at bounding box center [1074, 74] width 8 height 8
click at [1094, 77] on span at bounding box center [1095, 74] width 8 height 8
click at [1091, 74] on span at bounding box center [1095, 74] width 8 height 8
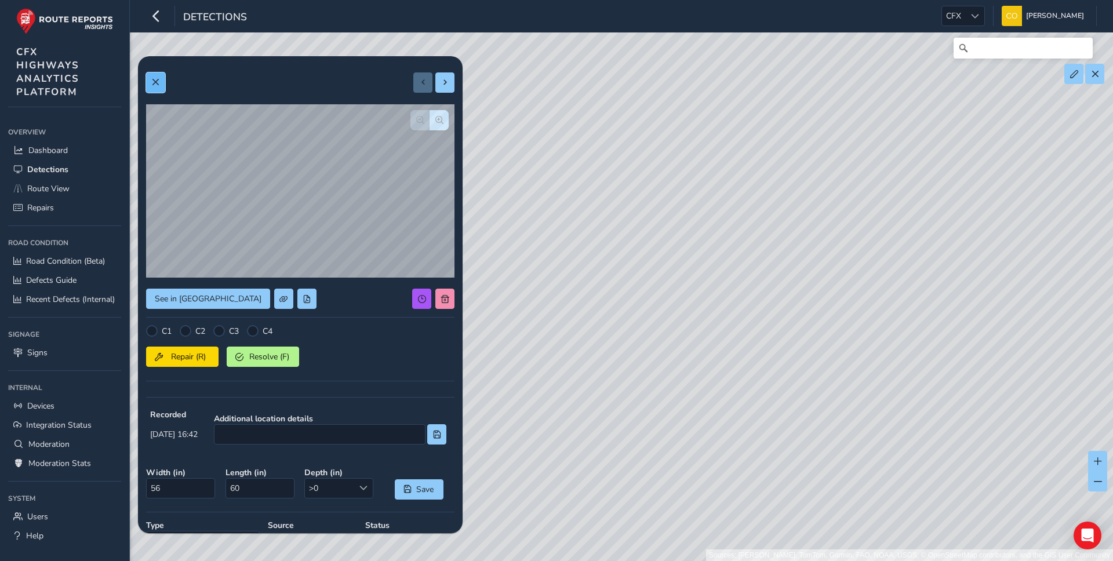
click at [156, 78] on span at bounding box center [155, 82] width 8 height 8
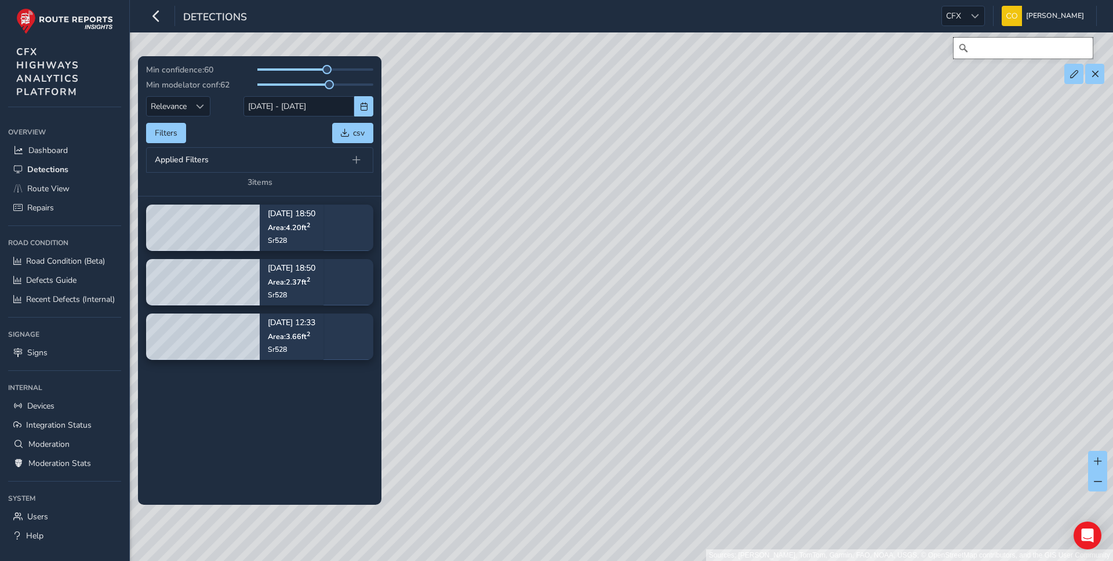
click at [1065, 49] on input "Search" at bounding box center [1023, 48] width 139 height 21
click at [1073, 74] on span at bounding box center [1074, 74] width 8 height 8
drag, startPoint x: 893, startPoint y: 228, endPoint x: 836, endPoint y: 224, distance: 56.4
click at [836, 224] on div "Sources: [PERSON_NAME], TomTom, Garmin, FAO, NOAA, USGS, © OpenStreetMap contri…" at bounding box center [556, 280] width 1113 height 561
click at [1070, 74] on span at bounding box center [1074, 74] width 8 height 8
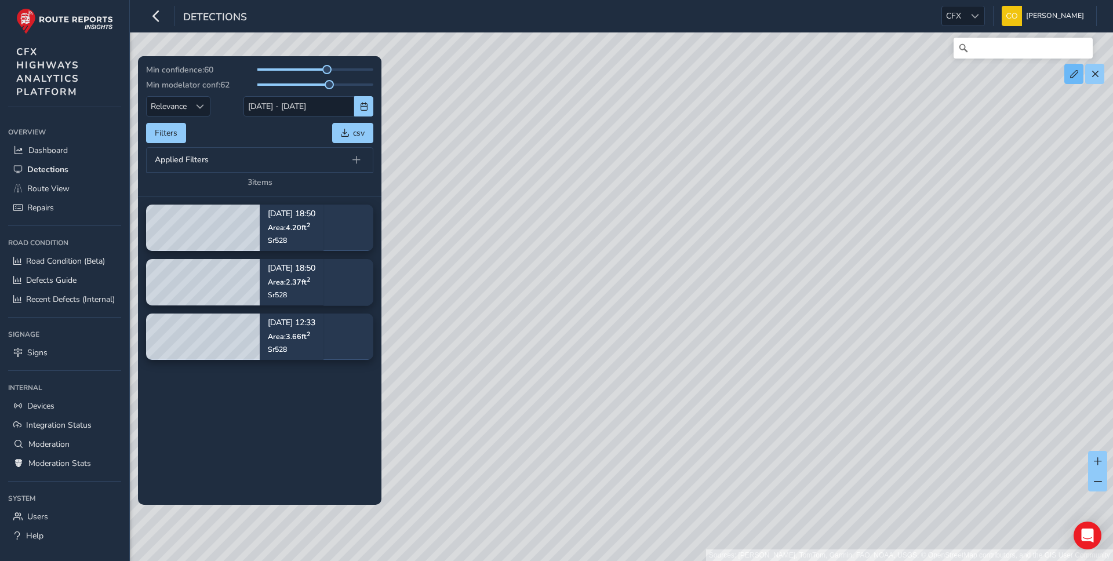
click at [851, 176] on div "Sources: [PERSON_NAME], TomTom, Garmin, FAO, NOAA, USGS, © OpenStreetMap contri…" at bounding box center [556, 280] width 1113 height 561
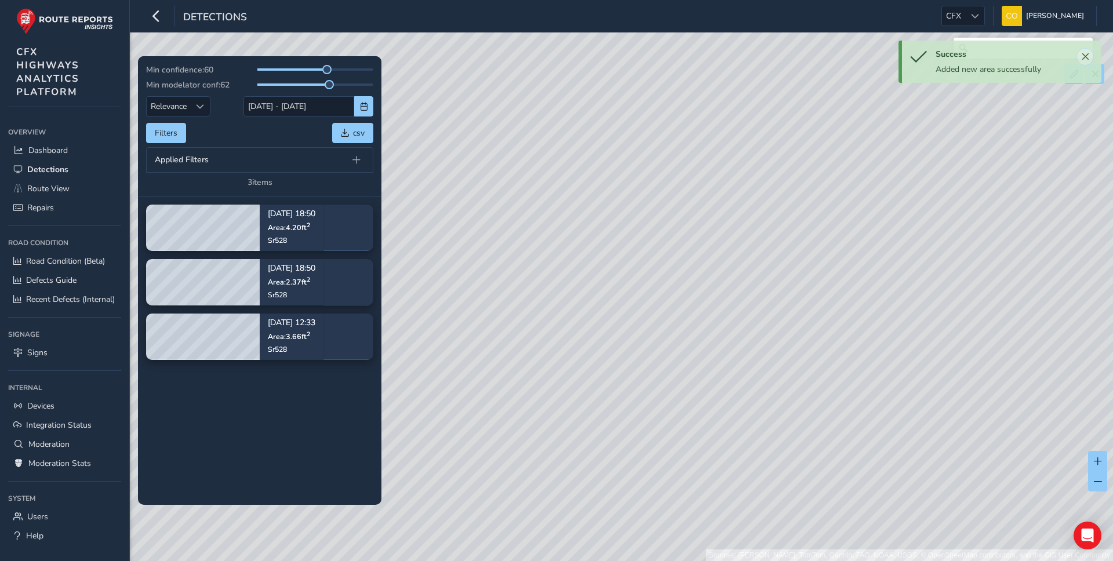
click at [1087, 54] on span "Close" at bounding box center [1085, 57] width 8 height 8
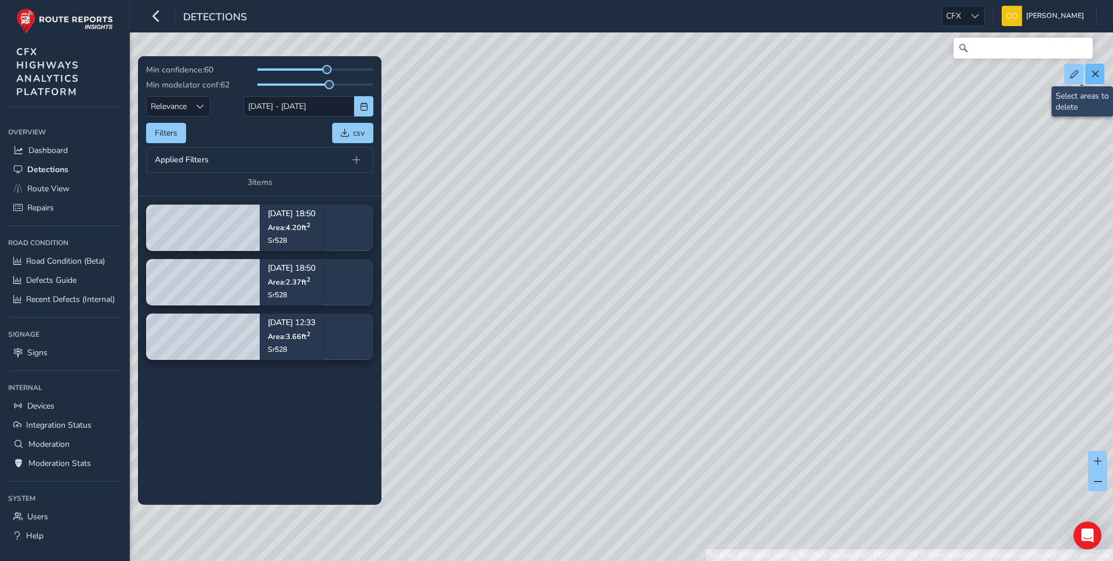
click at [1096, 81] on button at bounding box center [1094, 74] width 19 height 20
click at [1089, 78] on button at bounding box center [1094, 74] width 19 height 20
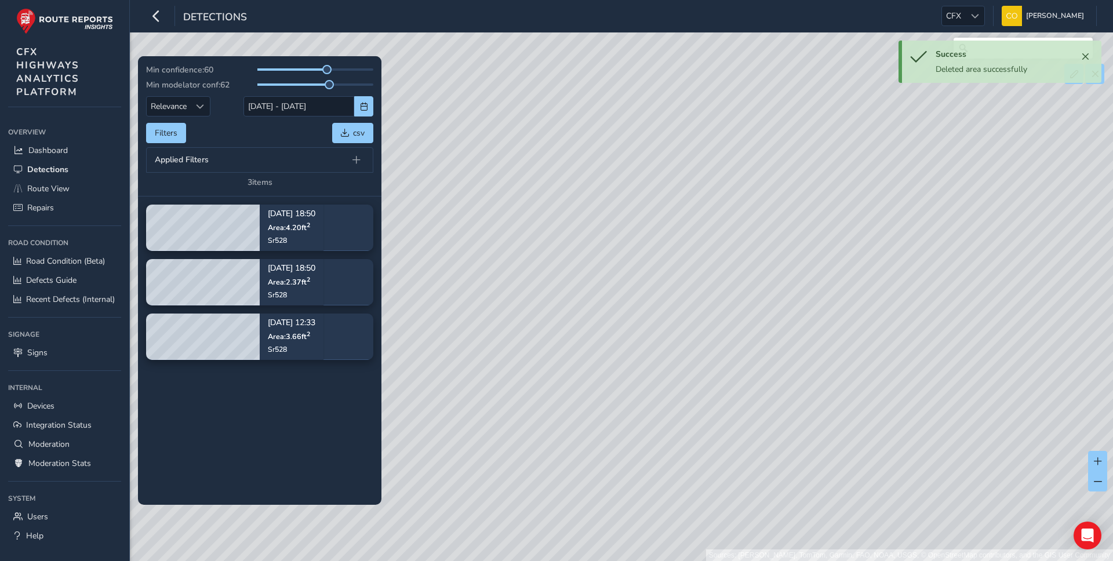
click at [584, 150] on div "Sources: [PERSON_NAME], TomTom, Garmin, FAO, NOAA, USGS, © OpenStreetMap contri…" at bounding box center [556, 280] width 1113 height 561
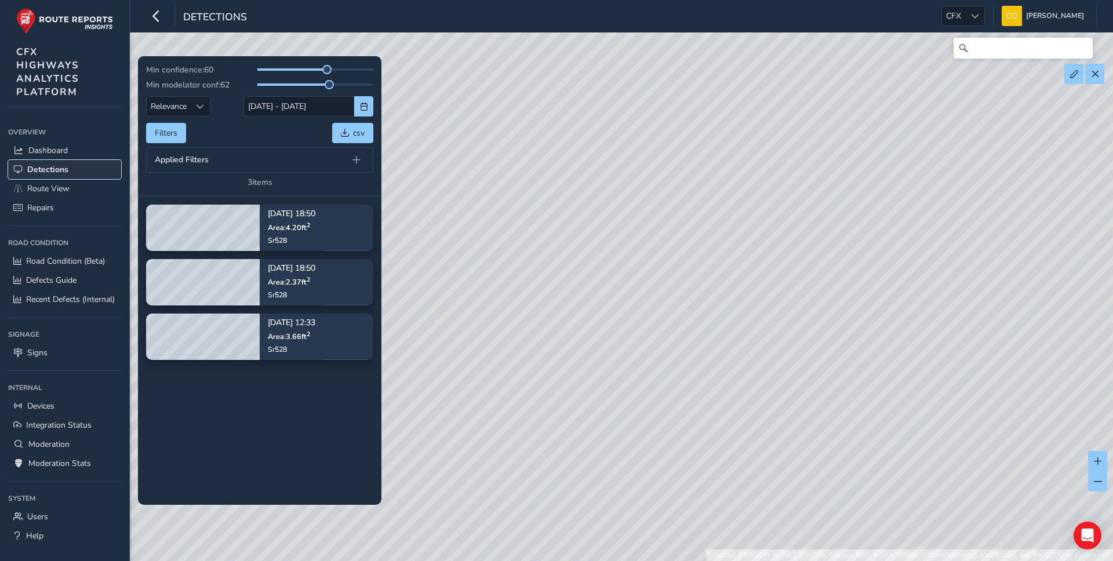
click at [37, 172] on span "Detections" at bounding box center [47, 169] width 41 height 11
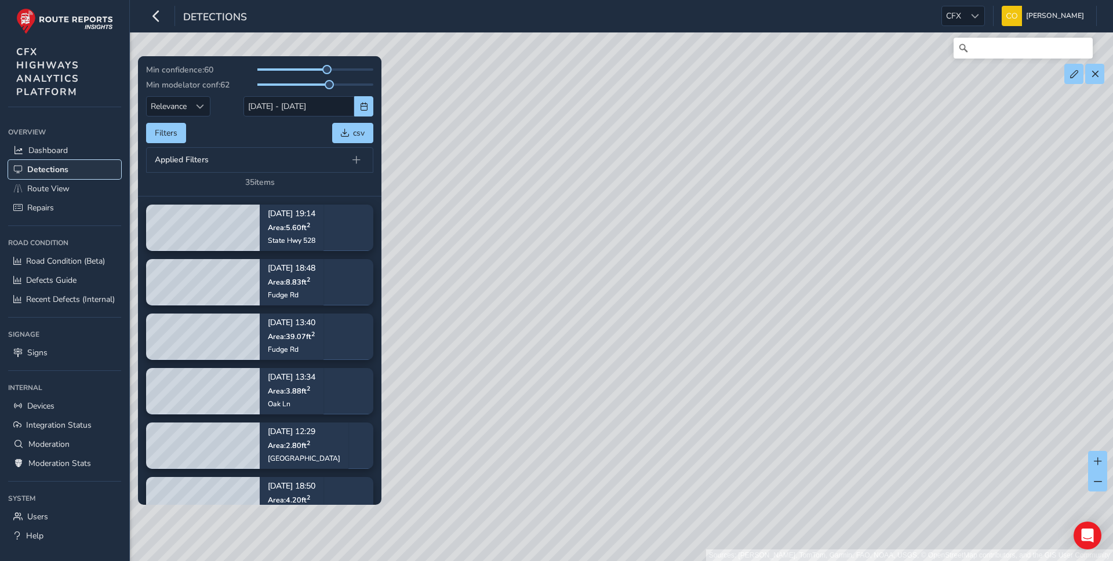
click at [23, 170] on link "Detections" at bounding box center [64, 169] width 113 height 19
drag, startPoint x: 756, startPoint y: 246, endPoint x: 915, endPoint y: 214, distance: 162.1
click at [915, 214] on div "Sources: [PERSON_NAME], TomTom, Garmin, FAO, NOAA, USGS, © OpenStreetMap contri…" at bounding box center [556, 280] width 1113 height 561
drag, startPoint x: 763, startPoint y: 207, endPoint x: 860, endPoint y: 217, distance: 96.8
click at [860, 217] on div "Sources: [PERSON_NAME], TomTom, Garmin, FAO, NOAA, USGS, © OpenStreetMap contri…" at bounding box center [556, 280] width 1113 height 561
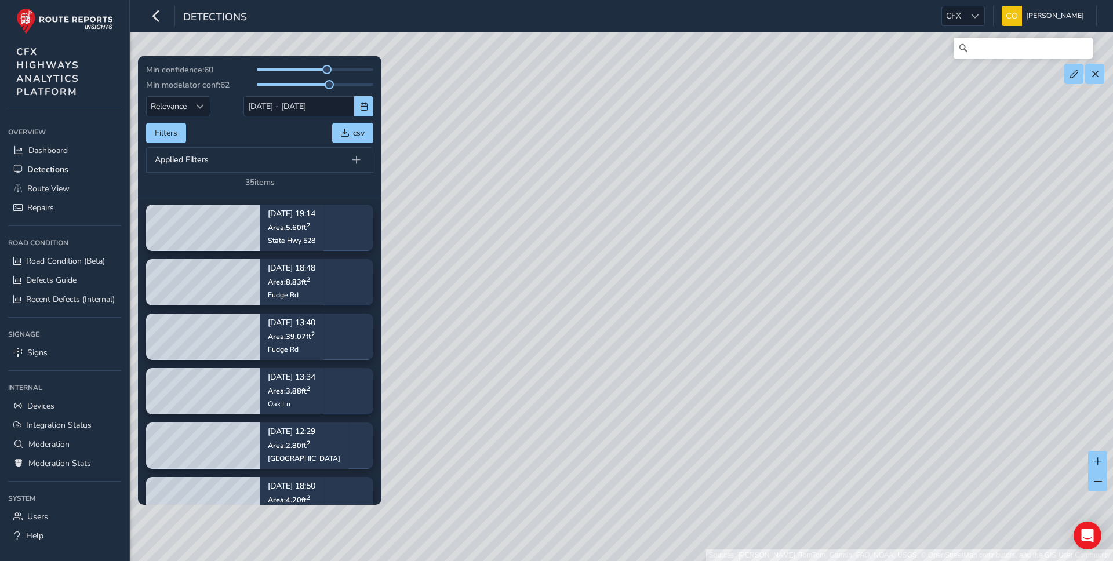
drag, startPoint x: 675, startPoint y: 230, endPoint x: 556, endPoint y: 230, distance: 119.4
click at [556, 230] on div "Sources: [PERSON_NAME], TomTom, Garmin, FAO, NOAA, USGS, © OpenStreetMap contri…" at bounding box center [556, 280] width 1113 height 561
drag, startPoint x: 625, startPoint y: 257, endPoint x: 638, endPoint y: 181, distance: 76.3
click at [638, 181] on div "Sources: [PERSON_NAME], TomTom, Garmin, FAO, NOAA, USGS, © OpenStreetMap contri…" at bounding box center [556, 280] width 1113 height 561
click at [63, 193] on span "Route View" at bounding box center [48, 188] width 42 height 11
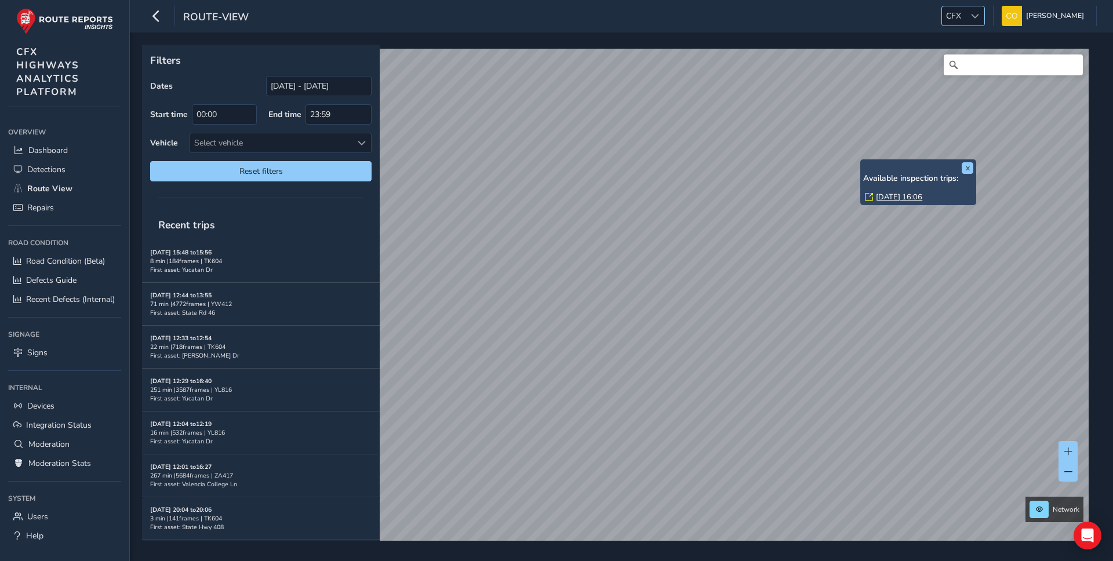
click at [953, 12] on span "CFX" at bounding box center [953, 15] width 23 height 19
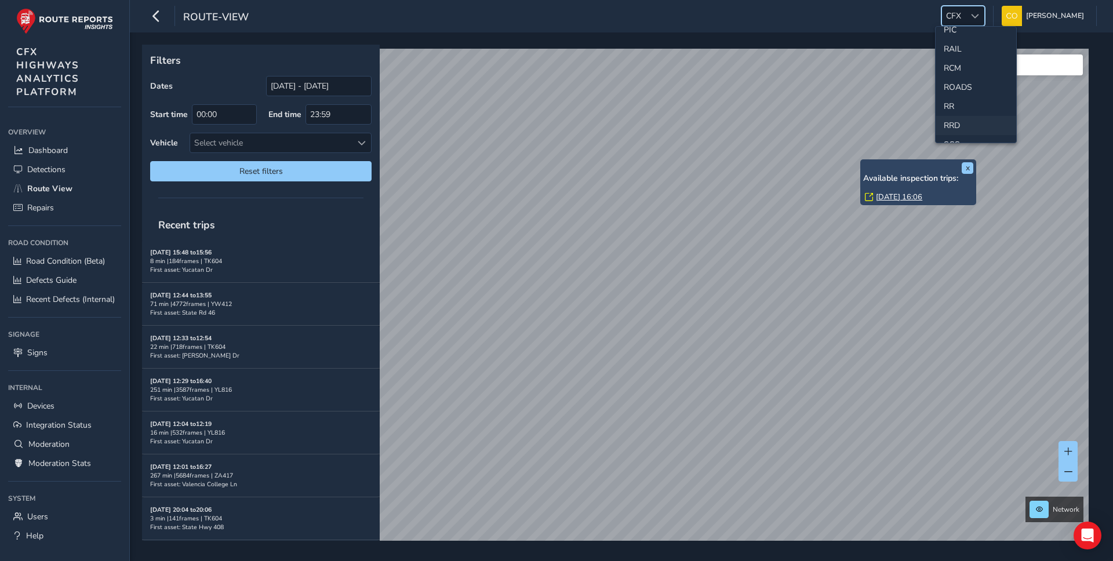
scroll to position [527, 0]
click at [962, 70] on li "SCC" at bounding box center [976, 68] width 81 height 19
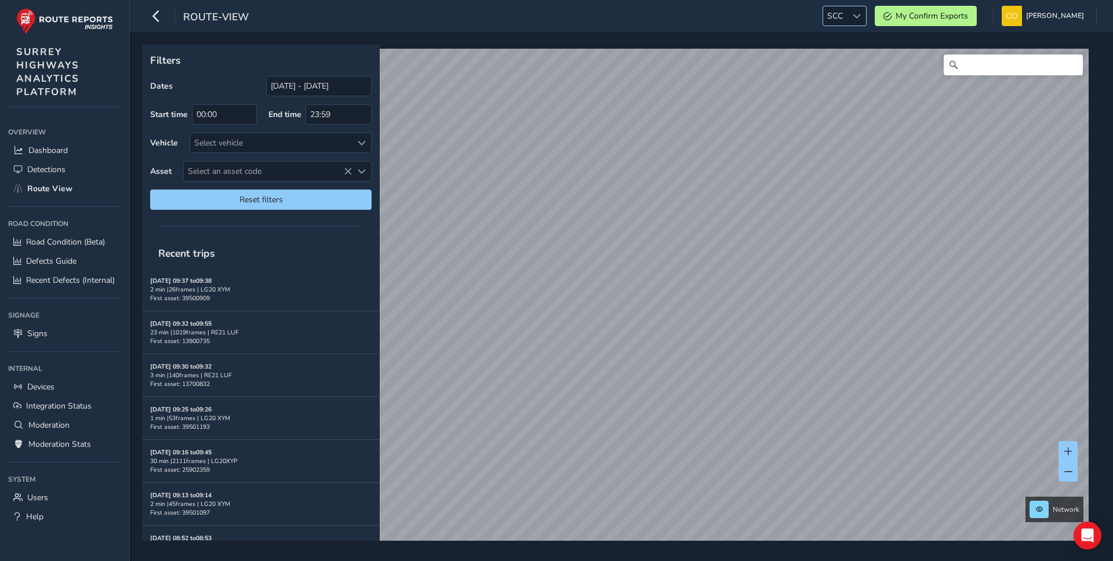
click at [825, 20] on span "SCC" at bounding box center [835, 15] width 24 height 19
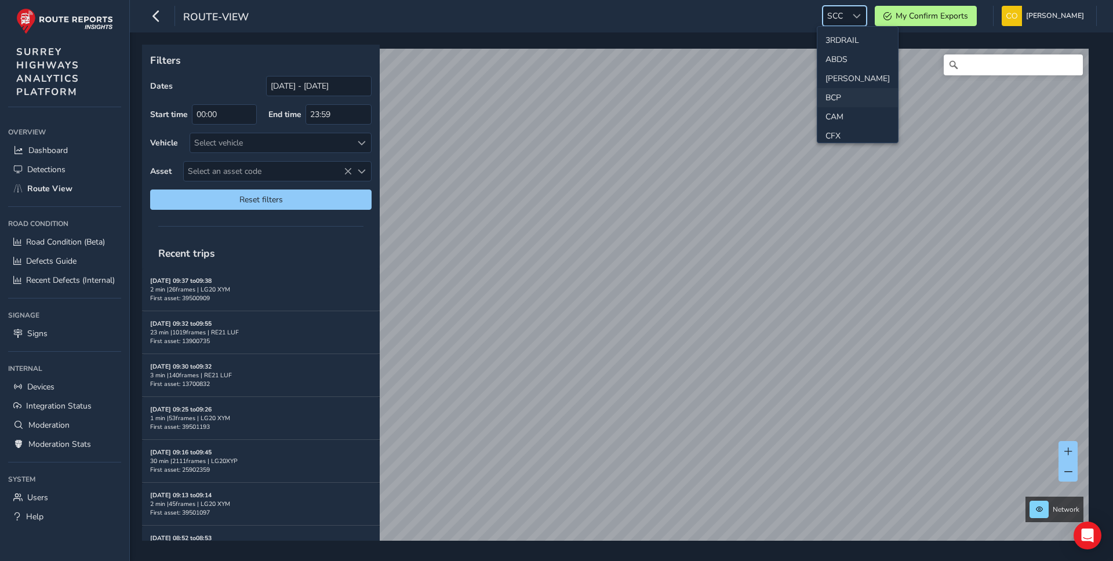
scroll to position [36, 0]
click at [836, 97] on li "CFX" at bounding box center [857, 99] width 81 height 19
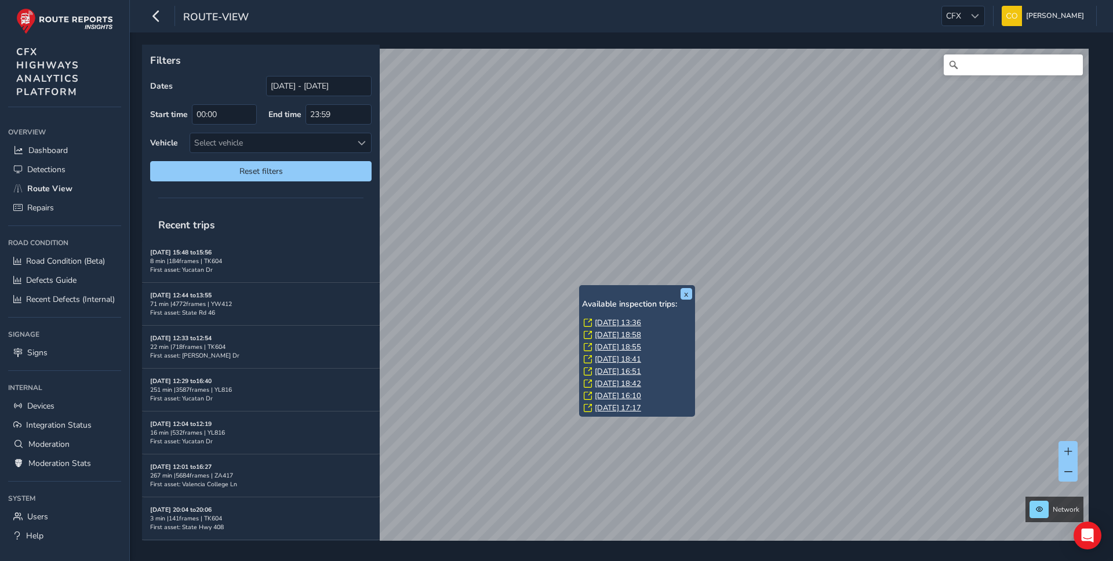
click at [609, 344] on link "[DATE] 18:55" at bounding box center [618, 347] width 46 height 10
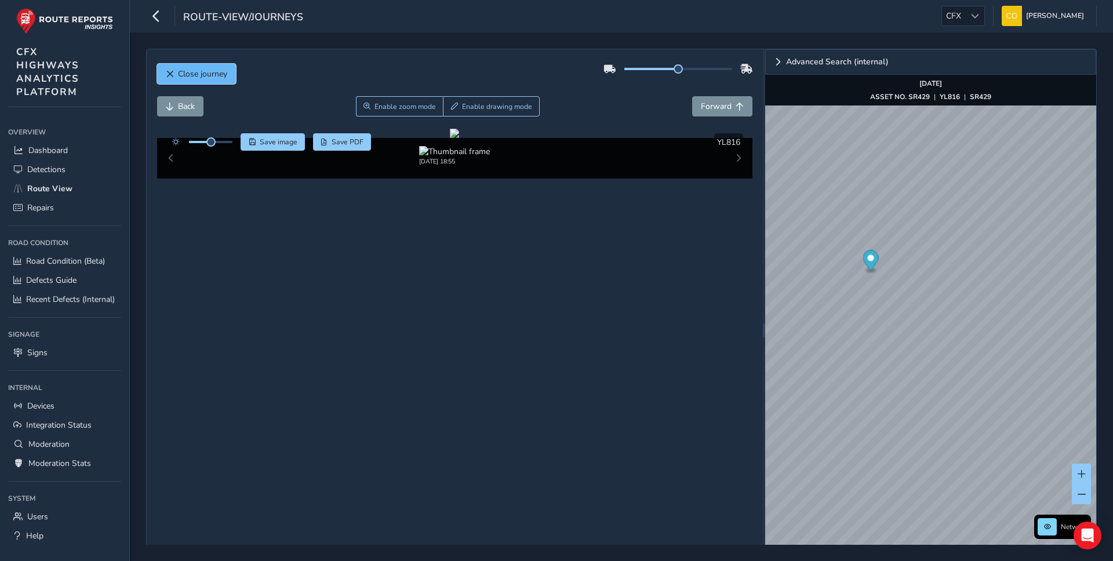
click at [231, 75] on button "Close journey" at bounding box center [196, 74] width 79 height 20
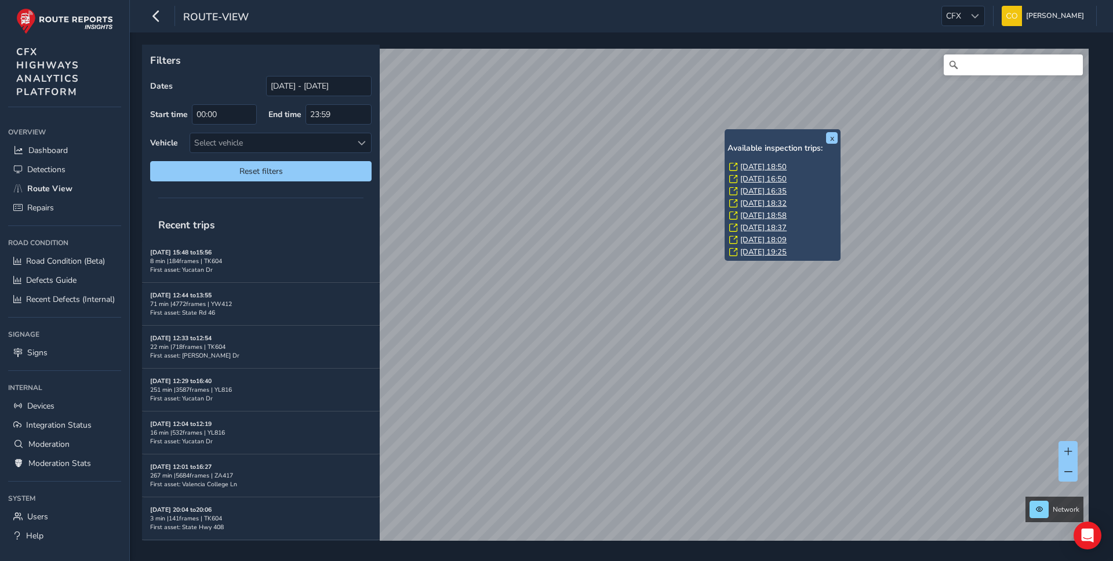
click at [762, 202] on link "[DATE] 18:32" at bounding box center [763, 203] width 46 height 10
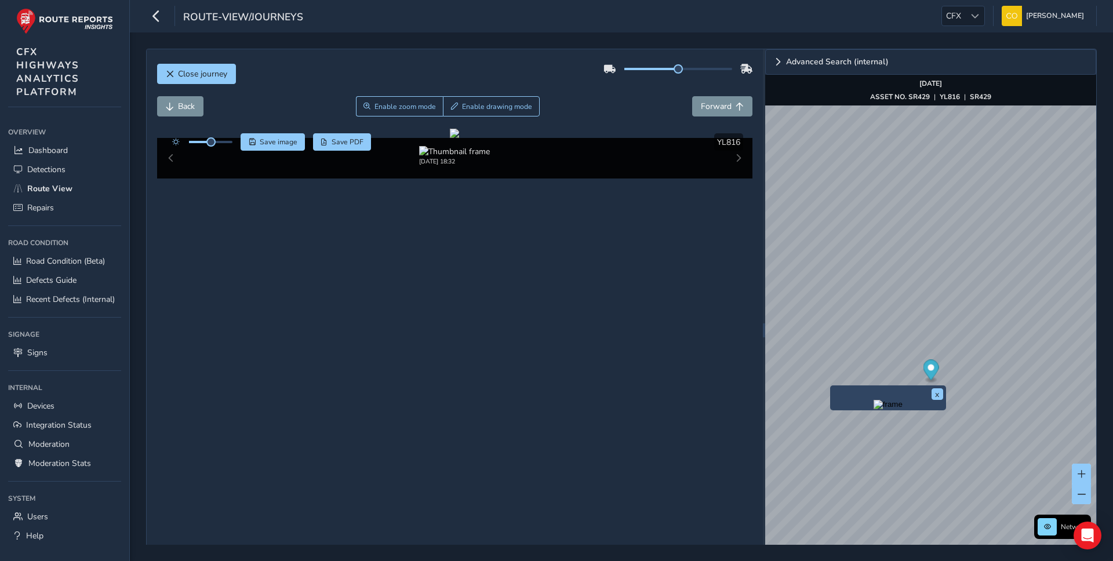
click at [874, 409] on img "Preview frame" at bounding box center [888, 404] width 29 height 9
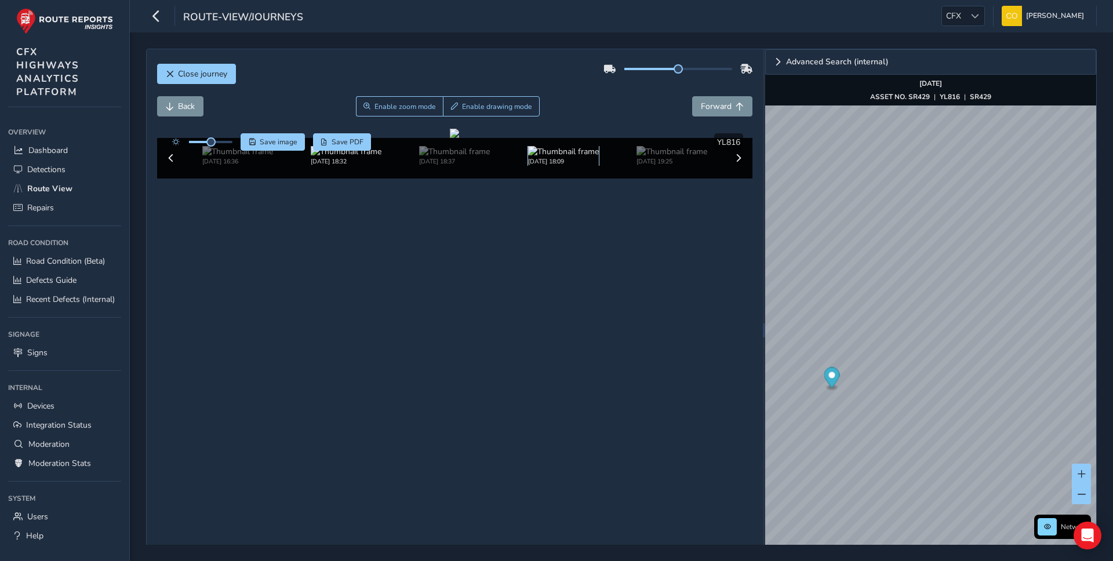
click at [591, 157] on img at bounding box center [563, 151] width 71 height 11
click at [918, 384] on img "Preview frame" at bounding box center [932, 378] width 29 height 9
click at [563, 95] on div "Close journey" at bounding box center [455, 78] width 596 height 37
click at [177, 79] on button "Close journey" at bounding box center [196, 74] width 79 height 20
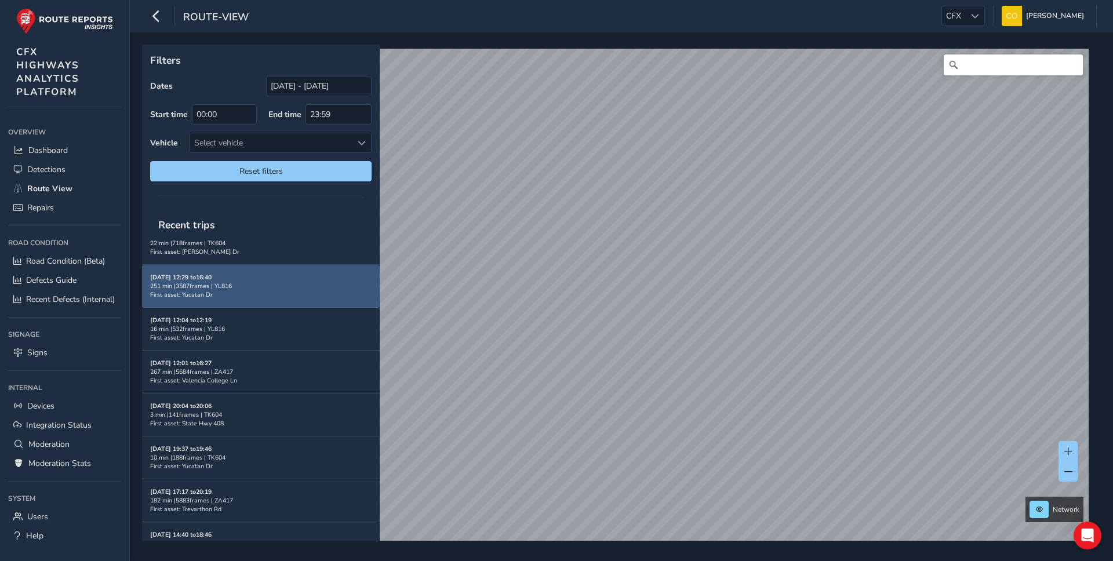
scroll to position [177, 0]
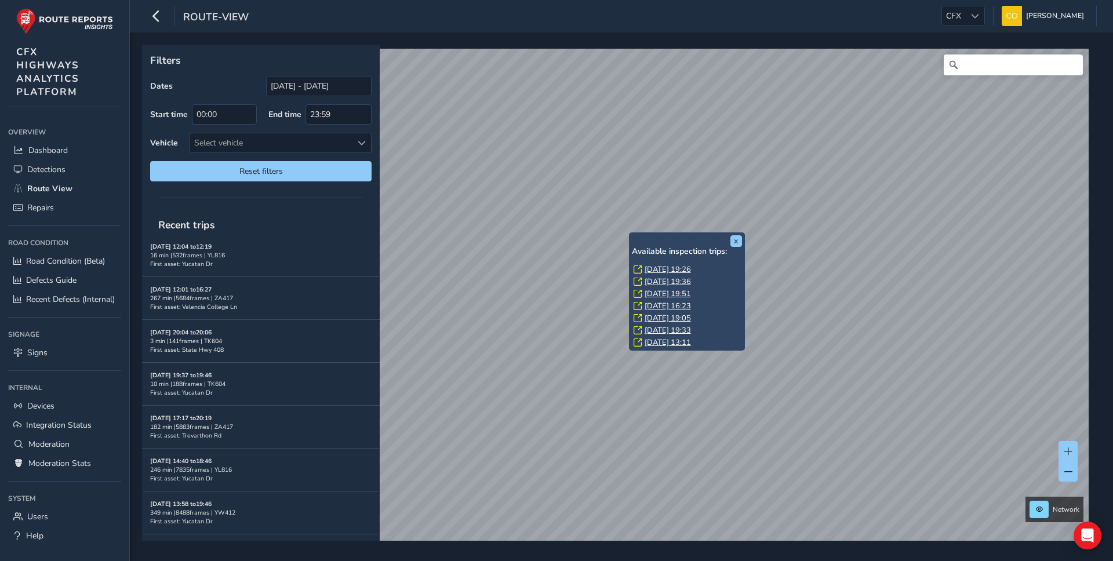
click at [691, 278] on link "[DATE] 19:36" at bounding box center [668, 281] width 46 height 10
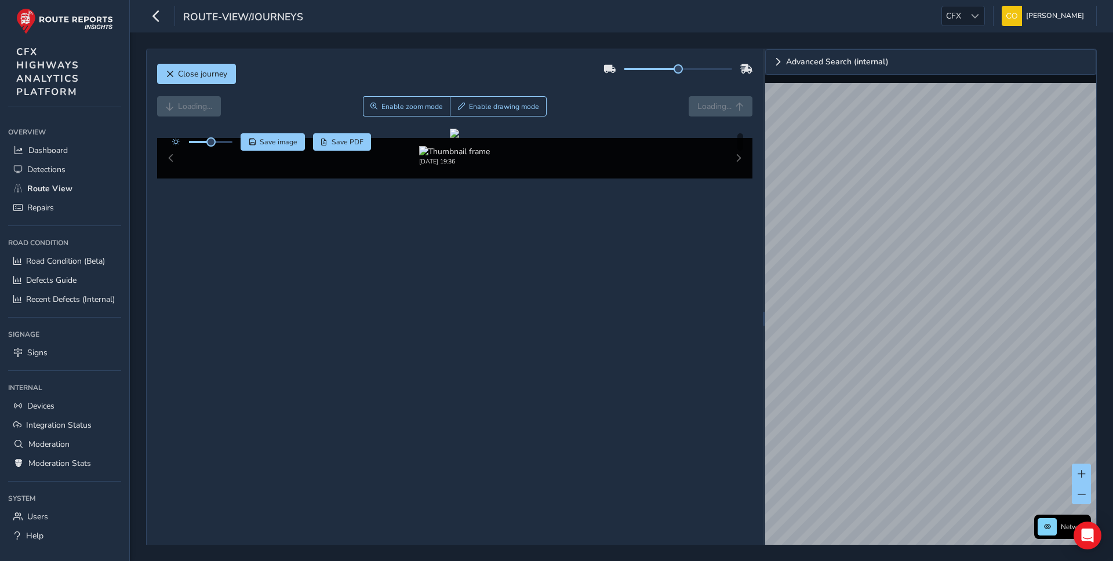
click at [605, 107] on div "Loading... Enable zoom mode Enable drawing mode Loading..." at bounding box center [455, 106] width 596 height 20
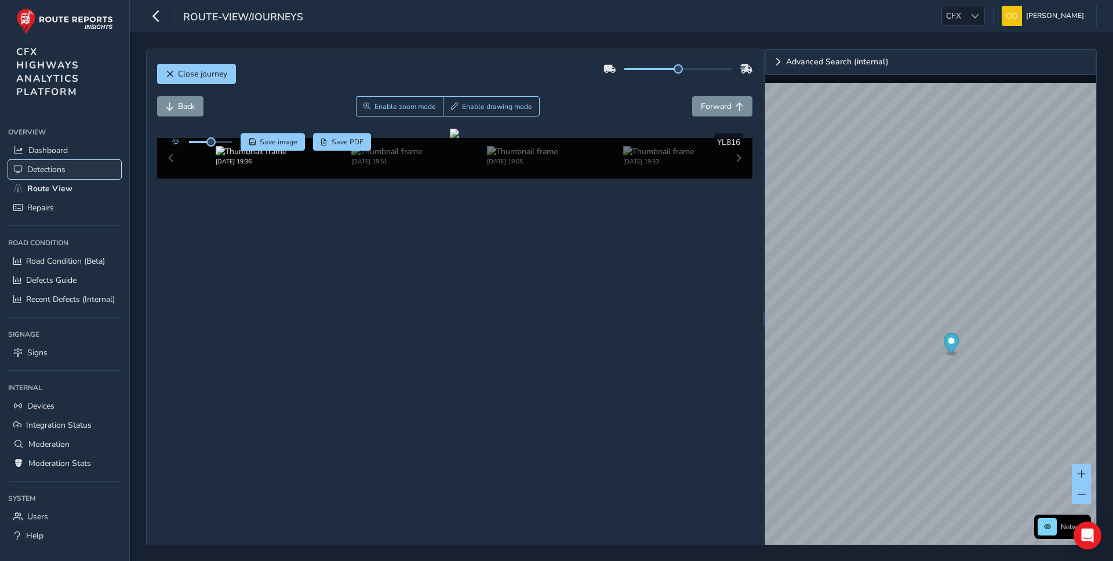
click at [86, 170] on link "Detections" at bounding box center [64, 169] width 113 height 19
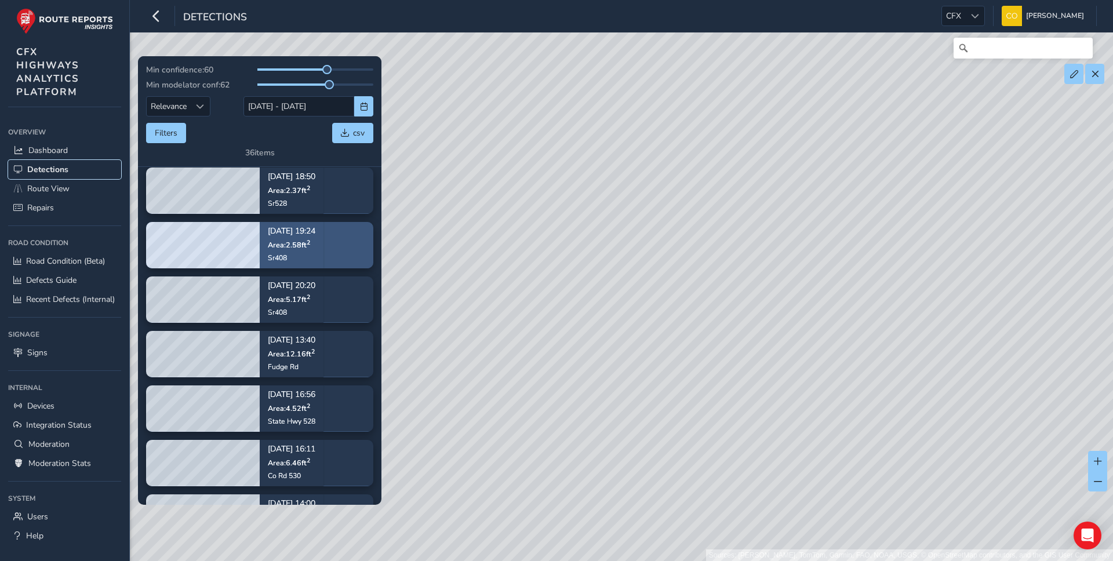
scroll to position [343, 0]
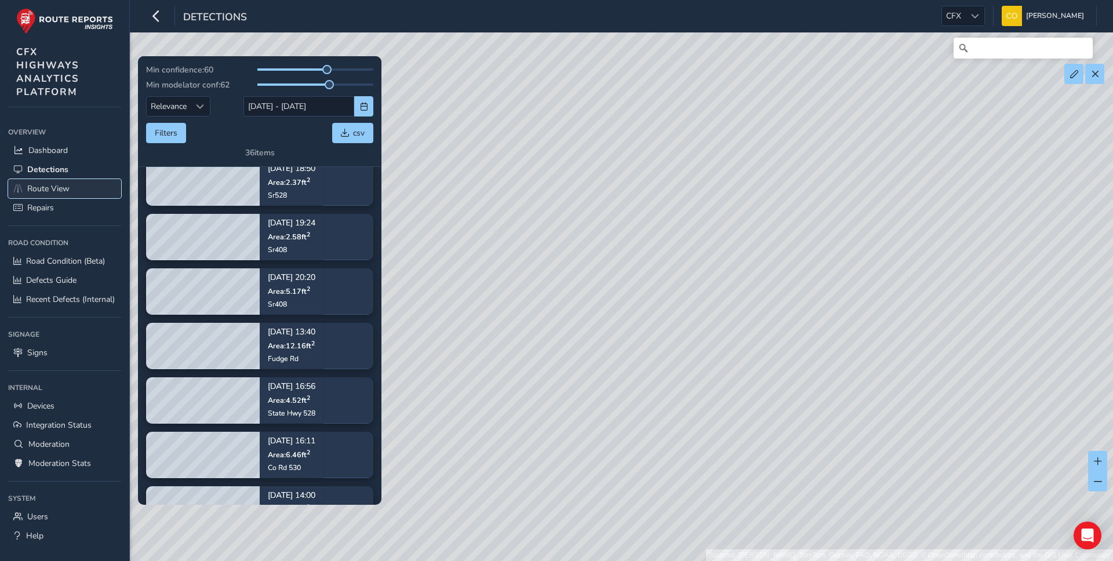
click at [86, 185] on link "Route View" at bounding box center [64, 188] width 113 height 19
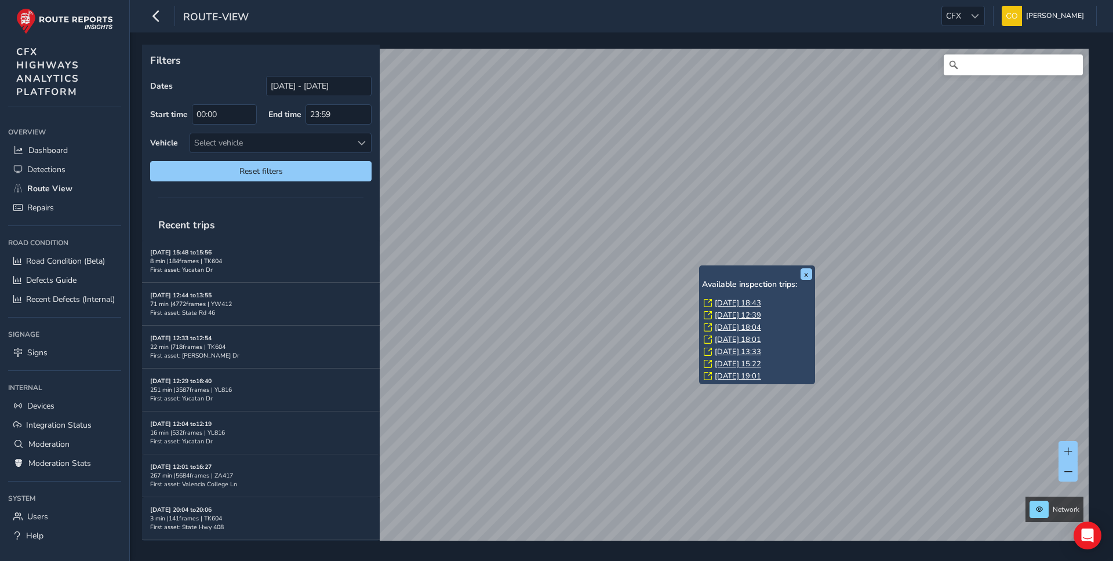
click at [737, 311] on link "[DATE] 12:39" at bounding box center [738, 315] width 46 height 10
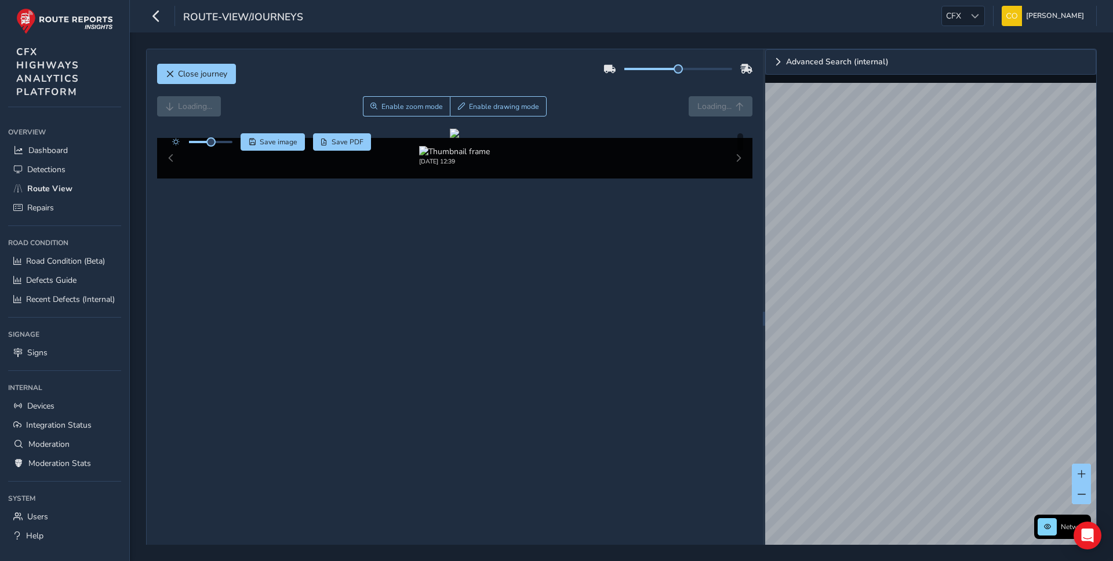
click at [516, 82] on div "Close journey" at bounding box center [455, 78] width 596 height 37
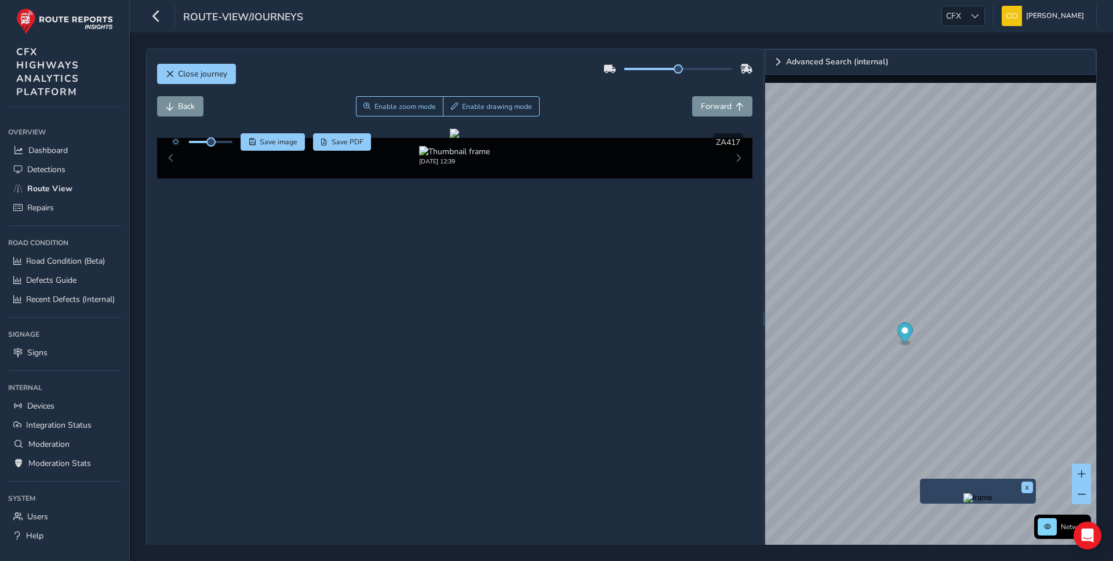
click at [963, 503] on img "Preview frame" at bounding box center [977, 497] width 29 height 9
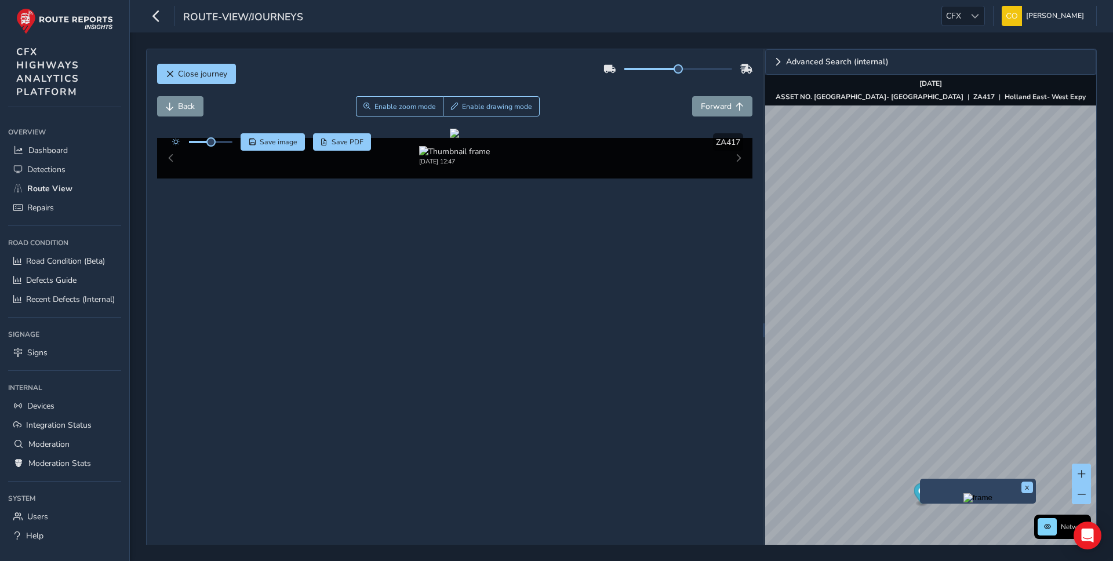
click at [963, 503] on img "Preview frame" at bounding box center [977, 497] width 29 height 9
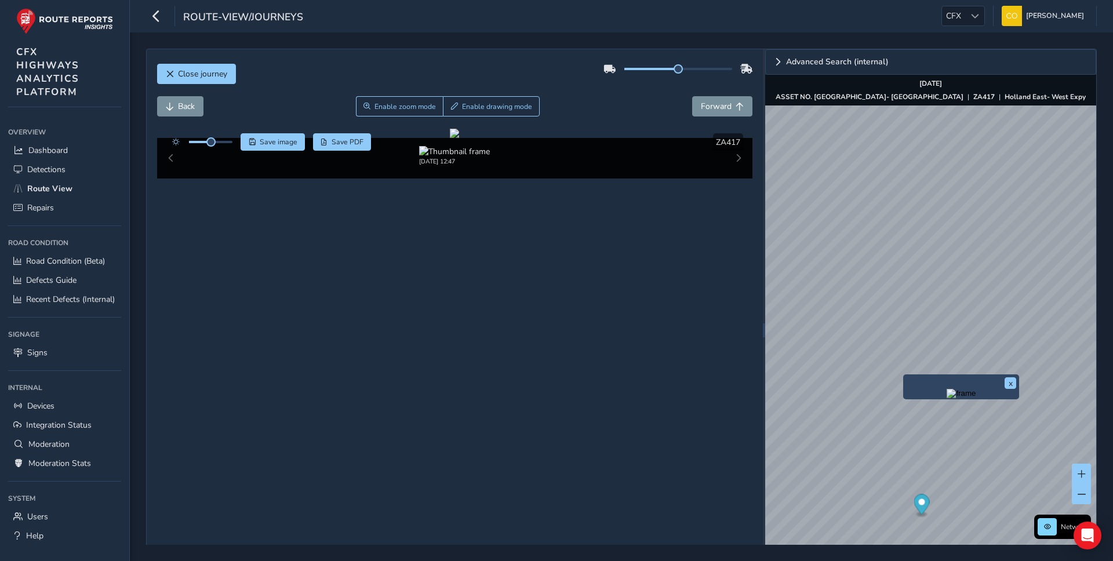
click at [947, 398] on img "Preview frame" at bounding box center [961, 393] width 29 height 9
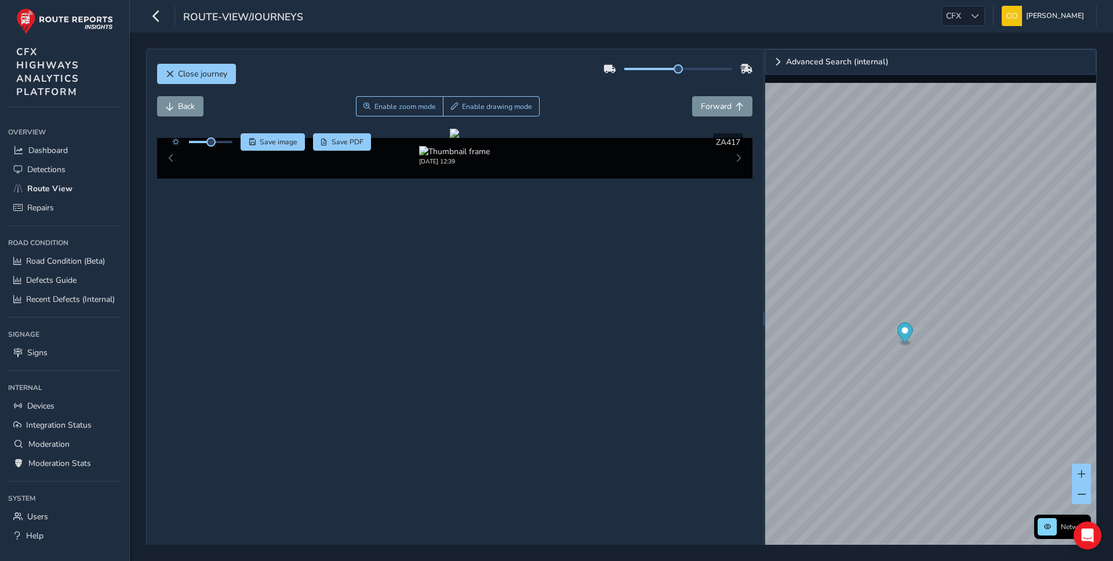
click at [601, 107] on div "Back Enable zoom mode Enable drawing mode Forward" at bounding box center [455, 106] width 596 height 20
click at [481, 115] on button "Enable drawing mode" at bounding box center [491, 106] width 97 height 20
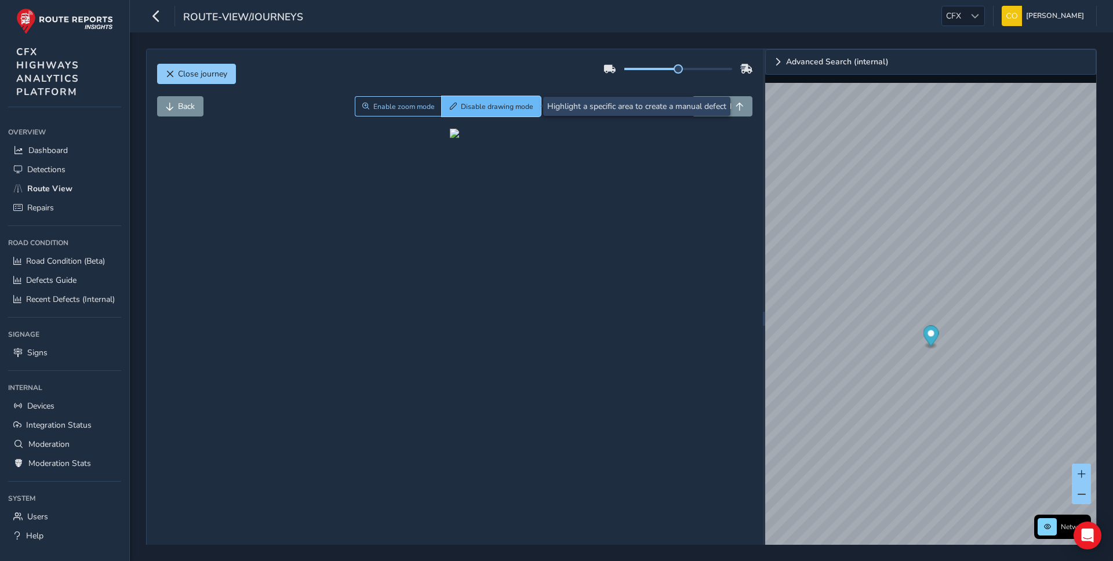
click at [485, 103] on span "Disable drawing mode" at bounding box center [497, 106] width 72 height 9
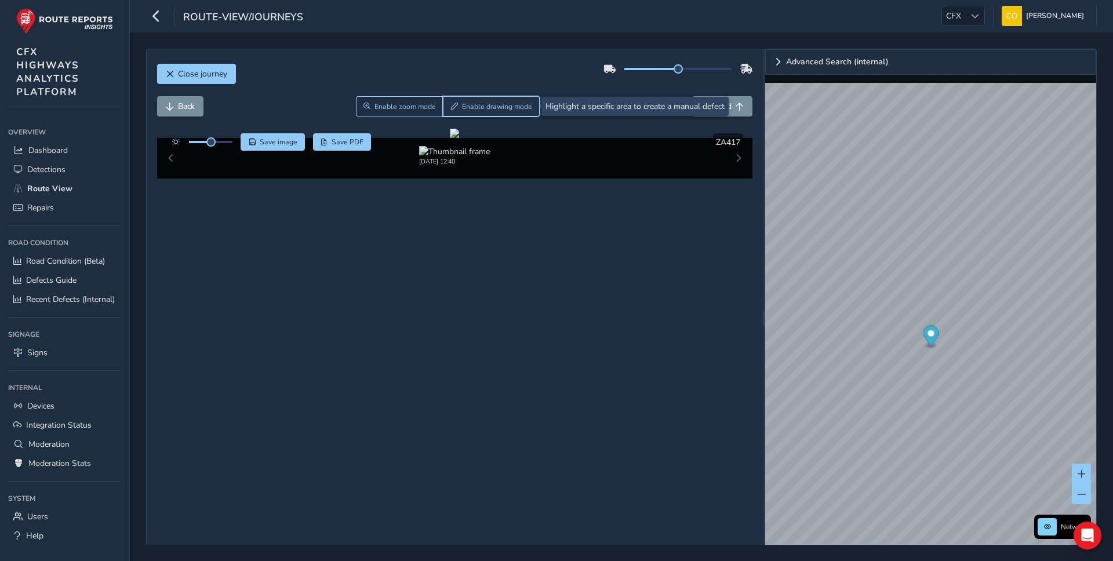
click at [464, 106] on span "Enable drawing mode" at bounding box center [497, 106] width 70 height 9
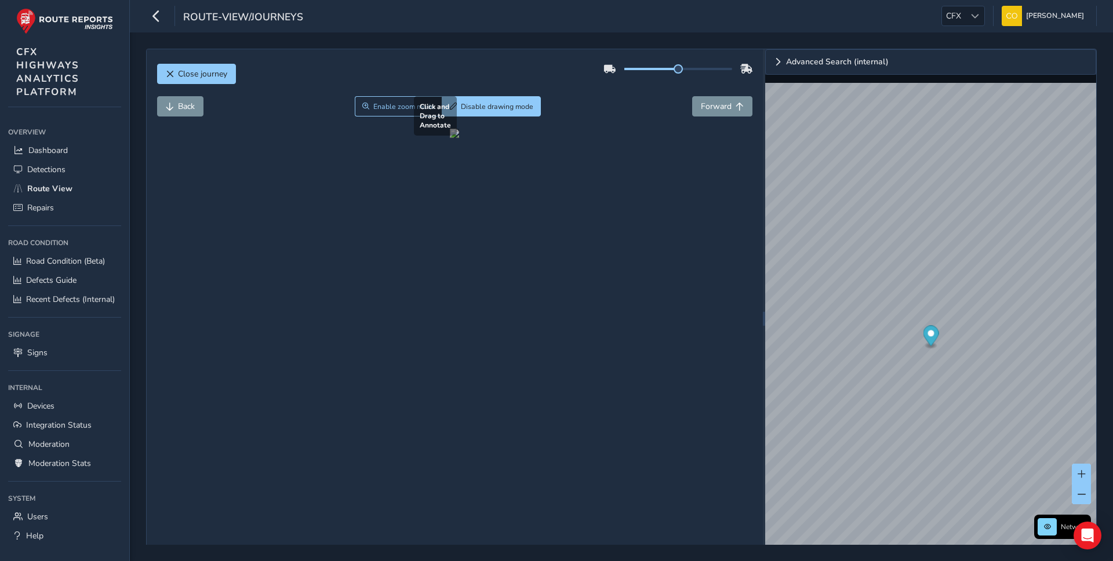
drag, startPoint x: 464, startPoint y: 332, endPoint x: 505, endPoint y: 356, distance: 48.1
click at [459, 138] on div at bounding box center [454, 133] width 9 height 9
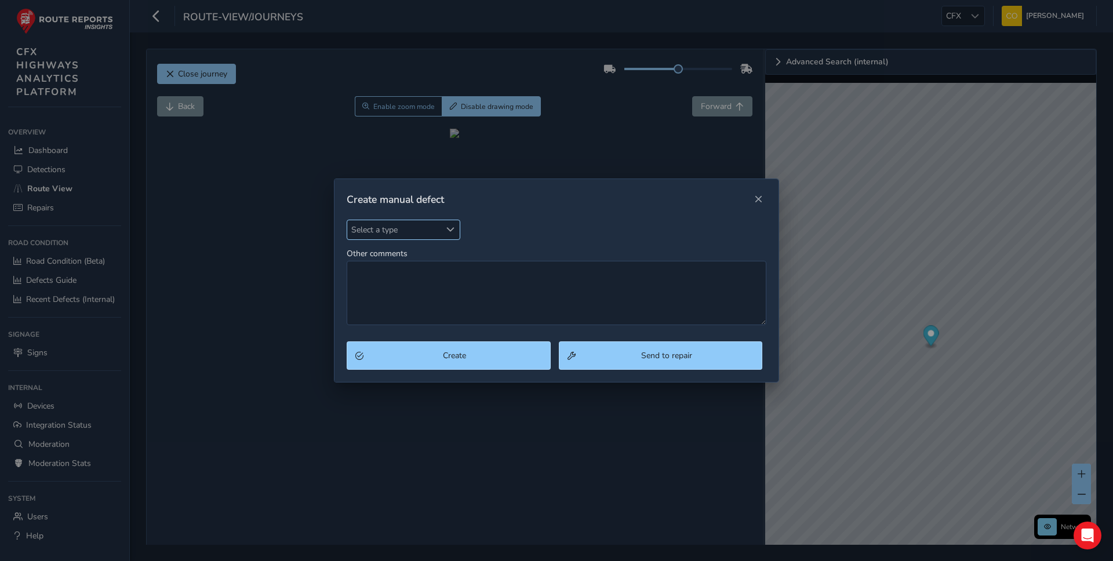
click at [401, 232] on span "Select a type" at bounding box center [393, 229] width 93 height 19
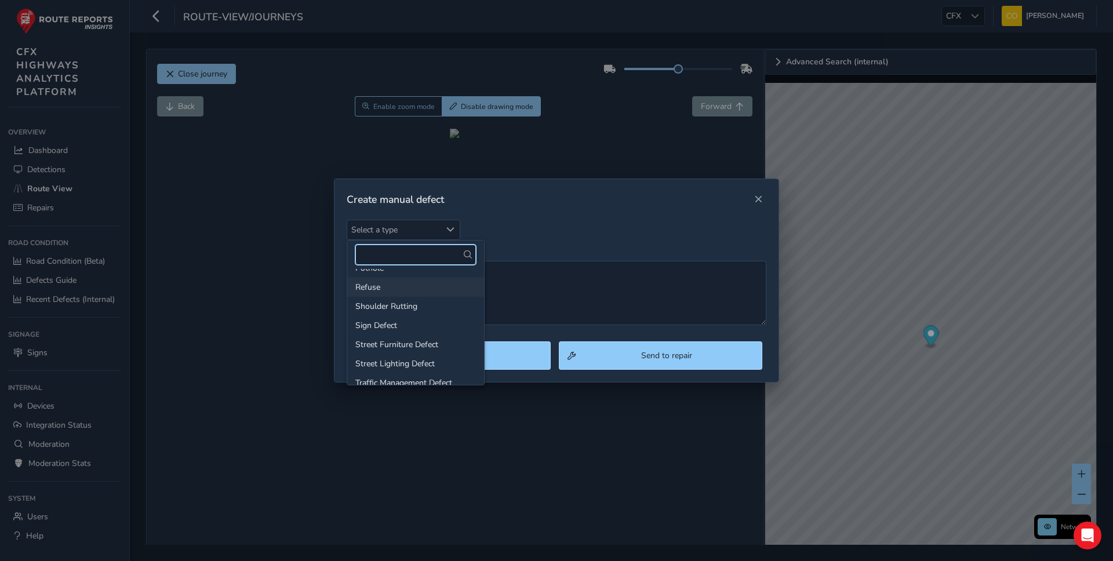
scroll to position [139, 0]
click at [402, 299] on li "Refuse" at bounding box center [415, 296] width 137 height 19
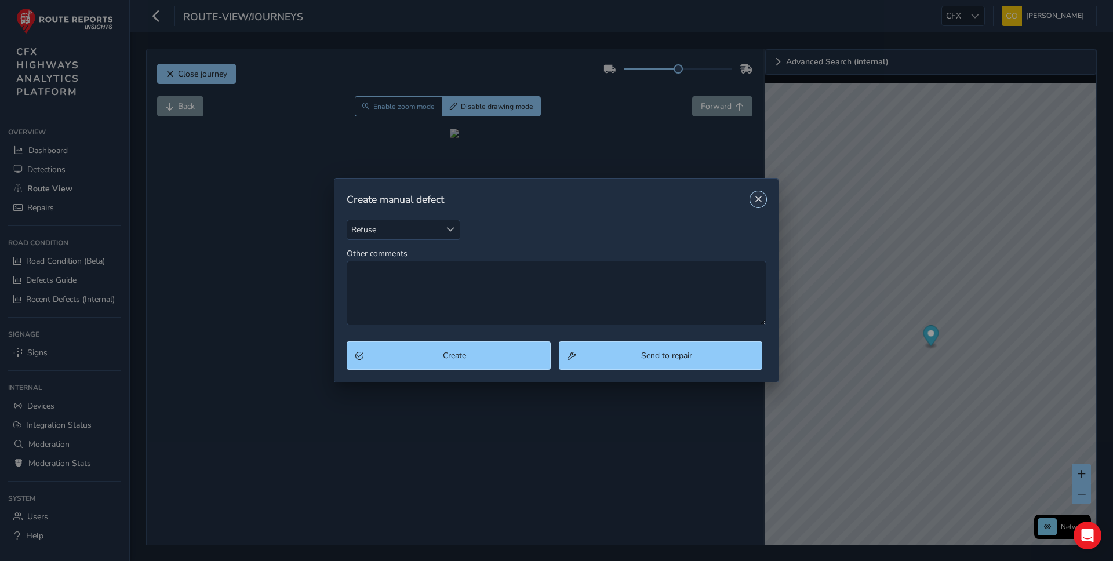
click at [762, 198] on button "Close" at bounding box center [758, 199] width 16 height 16
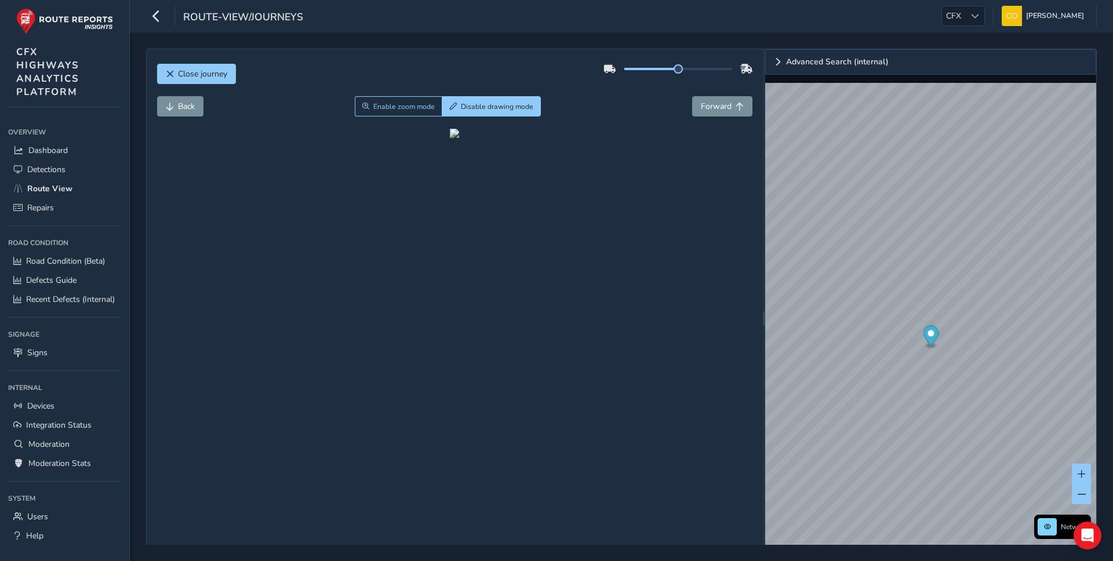
click at [601, 126] on div "Back Enable zoom mode Disable drawing mode Forward" at bounding box center [455, 112] width 596 height 32
click at [451, 114] on button "Disable drawing mode" at bounding box center [491, 106] width 99 height 20
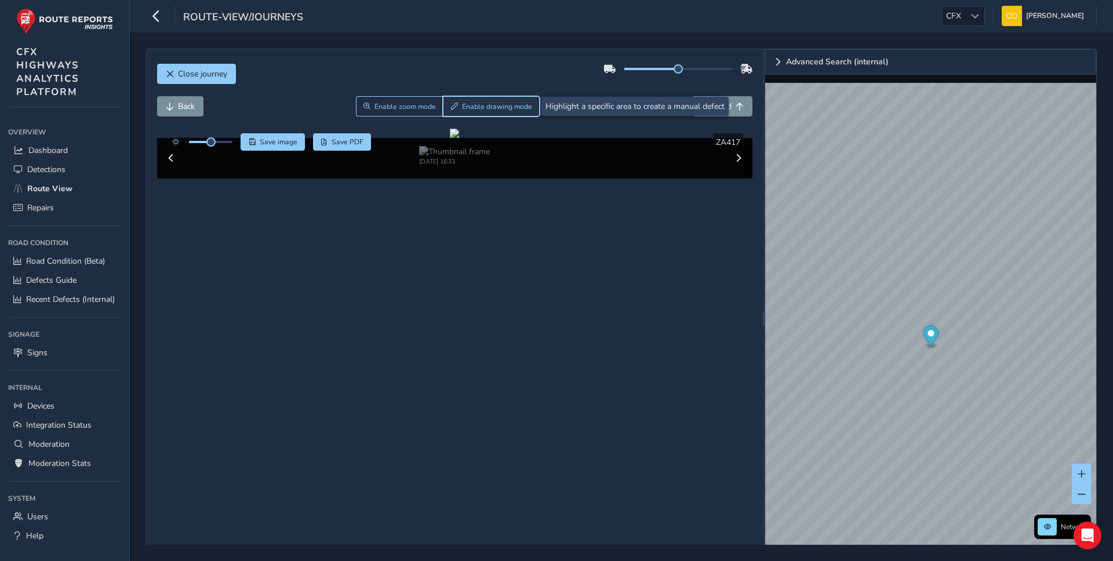
click at [482, 111] on button "Enable drawing mode" at bounding box center [491, 106] width 97 height 20
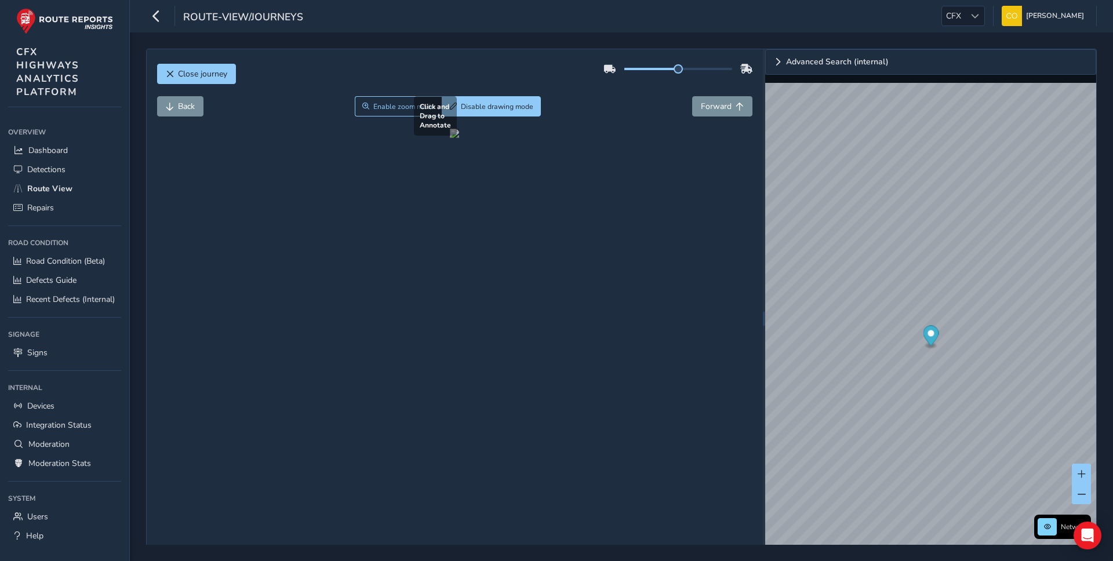
drag, startPoint x: 428, startPoint y: 343, endPoint x: 511, endPoint y: 401, distance: 101.1
click at [459, 138] on div at bounding box center [454, 133] width 9 height 9
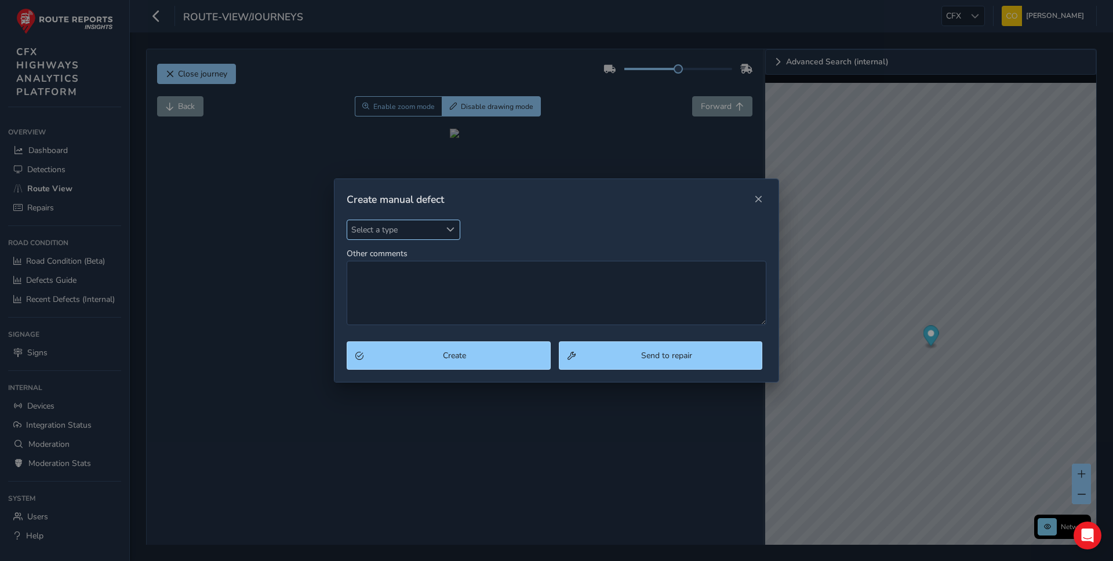
click at [393, 232] on span "Select a type" at bounding box center [393, 229] width 93 height 19
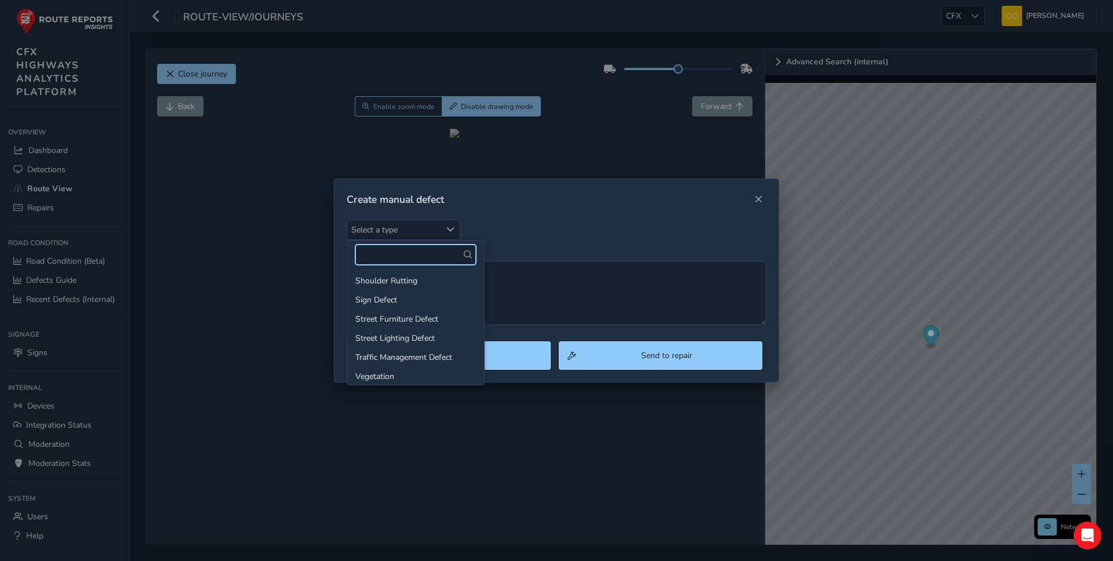
scroll to position [179, 0]
click at [757, 195] on span "Close" at bounding box center [758, 199] width 8 height 8
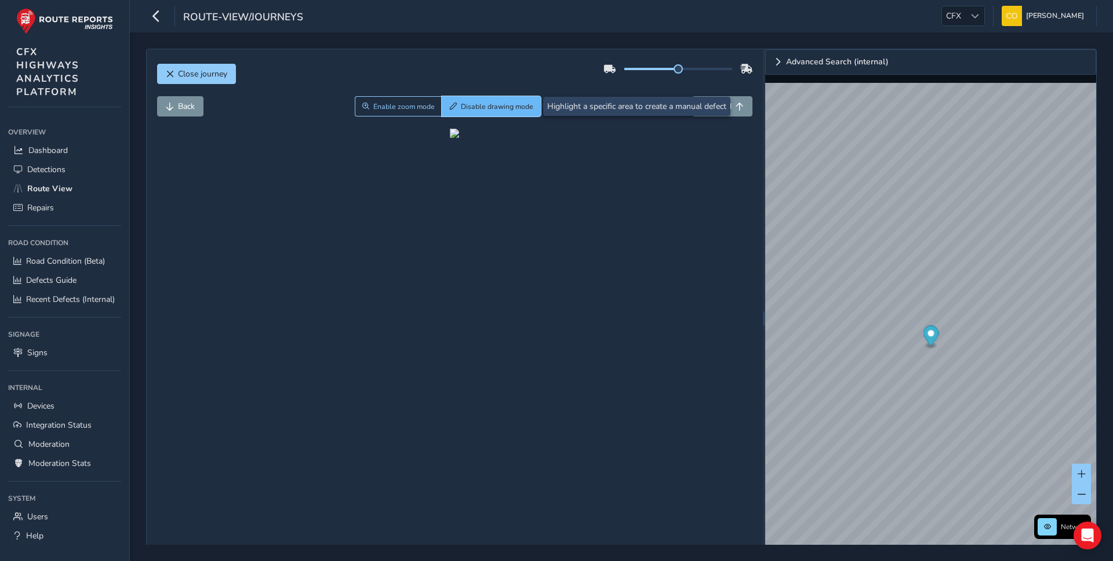
click at [464, 107] on span "Disable drawing mode" at bounding box center [497, 106] width 72 height 9
